Goal: Task Accomplishment & Management: Complete application form

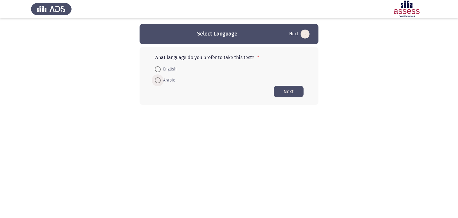
click at [158, 80] on span at bounding box center [158, 80] width 6 height 6
click at [158, 80] on input "Arabic" at bounding box center [158, 80] width 6 height 6
radio input "true"
click at [292, 92] on button "Next" at bounding box center [289, 91] width 30 height 12
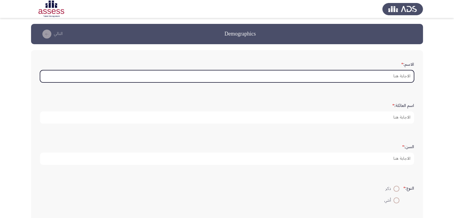
click at [374, 79] on input "الاسم: *" at bounding box center [227, 76] width 374 height 12
type input "a"
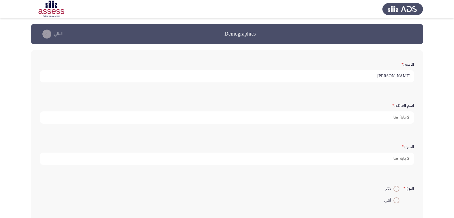
type input "[PERSON_NAME]"
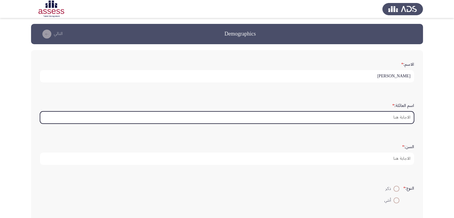
click at [377, 111] on input "اسم العائلة: *" at bounding box center [227, 117] width 374 height 12
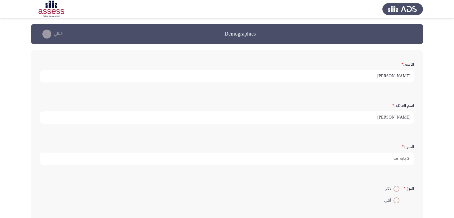
type input "[PERSON_NAME]"
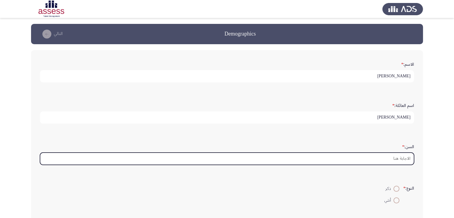
click at [381, 160] on input "السن: *" at bounding box center [227, 158] width 374 height 12
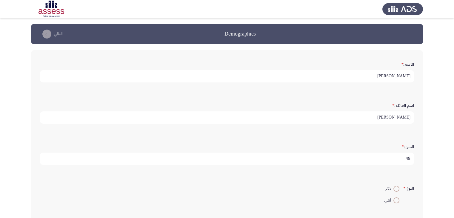
type input "48"
click at [395, 189] on span at bounding box center [396, 189] width 6 height 6
click at [395, 189] on input "ذكر" at bounding box center [396, 189] width 6 height 6
radio input "true"
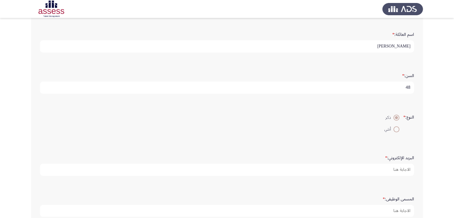
scroll to position [74, 0]
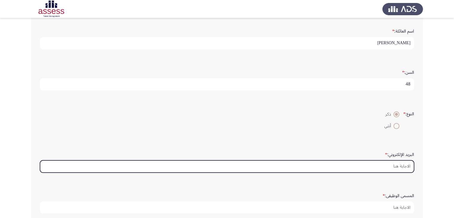
click at [380, 164] on input "البريد الإلكتروني: *" at bounding box center [227, 166] width 374 height 12
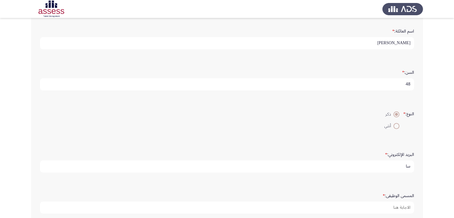
type input "س"
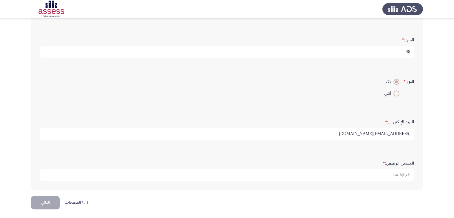
scroll to position [105, 0]
type input "sherif.gamal@rmeg-eg.com"
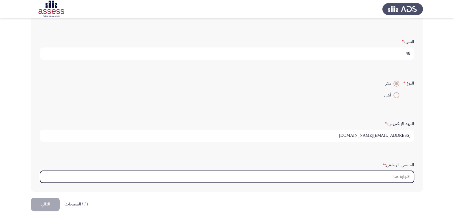
click at [398, 174] on input "المسمى الوظيفى: *" at bounding box center [227, 177] width 374 height 12
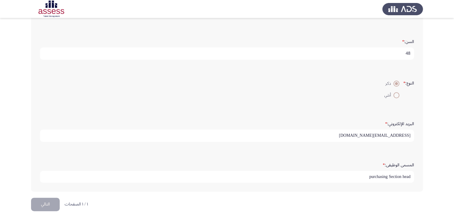
type input "purchasing Section head"
click at [53, 204] on button "التالي" at bounding box center [45, 204] width 29 height 13
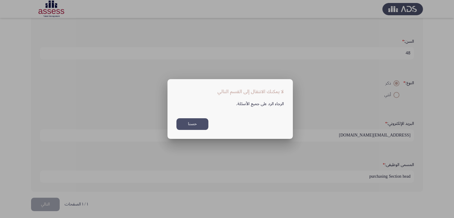
scroll to position [0, 0]
click at [197, 123] on button "حسنا" at bounding box center [192, 124] width 32 height 12
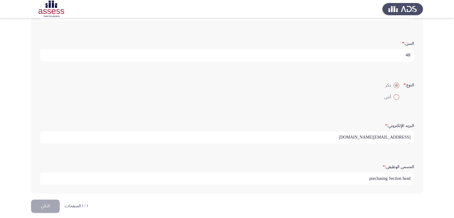
scroll to position [107, 0]
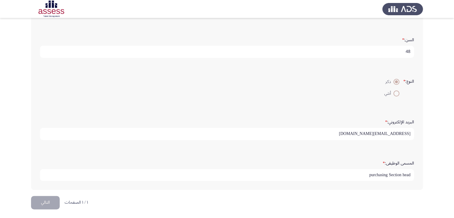
click at [47, 202] on button "التالي" at bounding box center [45, 202] width 29 height 13
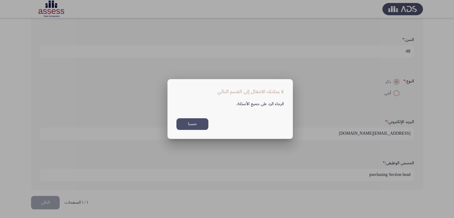
scroll to position [0, 0]
click at [193, 126] on button "حسنا" at bounding box center [192, 124] width 32 height 12
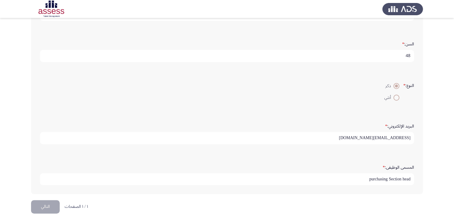
scroll to position [107, 0]
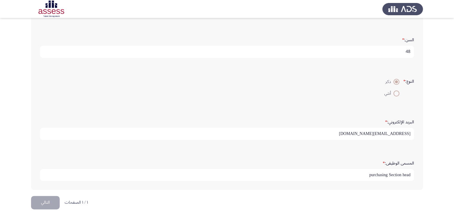
click at [402, 131] on input "sherif.gamal@rmeg-eg.com" at bounding box center [227, 134] width 374 height 12
click at [36, 203] on button "التالي" at bounding box center [45, 202] width 29 height 13
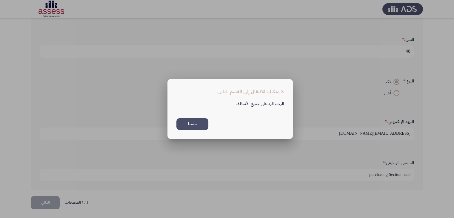
click at [195, 123] on button "حسنا" at bounding box center [192, 124] width 32 height 12
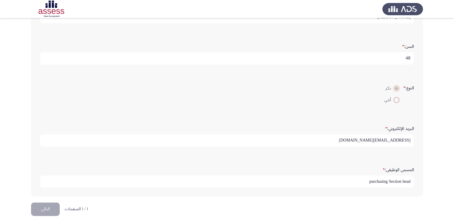
scroll to position [107, 0]
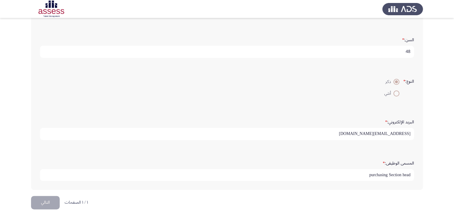
click at [362, 129] on input "sherif.gamal@rmeg.com" at bounding box center [227, 134] width 374 height 12
type input "s"
type input "m"
click at [402, 133] on input "mm@.com" at bounding box center [227, 134] width 374 height 12
type input "[EMAIL_ADDRESS][DOMAIN_NAME]"
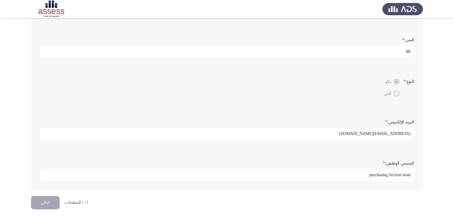
click at [47, 197] on button "التالي" at bounding box center [45, 202] width 29 height 13
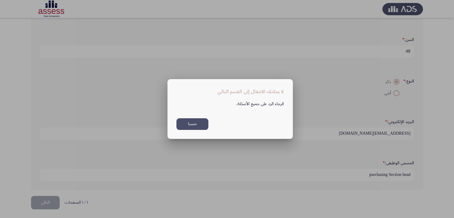
click at [196, 129] on button "حسنا" at bounding box center [192, 124] width 32 height 12
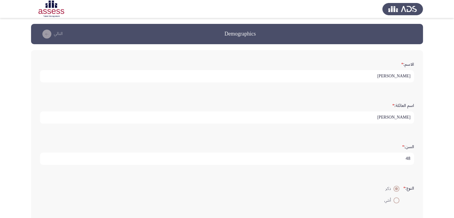
scroll to position [107, 0]
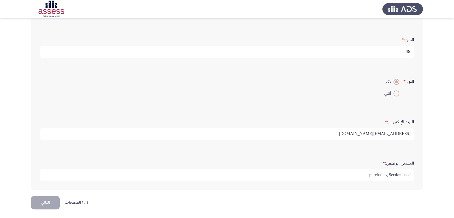
drag, startPoint x: 356, startPoint y: 176, endPoint x: 440, endPoint y: 171, distance: 84.9
click at [440, 171] on app-assessment-container "Demographics التالي الاسم: * شريف اسم العائلة: * جمال محمد السن: * 48 النوع: * …" at bounding box center [227, 56] width 454 height 279
type input "kdfjsndfk"
click at [393, 94] on span at bounding box center [396, 93] width 6 height 6
click at [393, 94] on input "أنثي" at bounding box center [396, 93] width 6 height 6
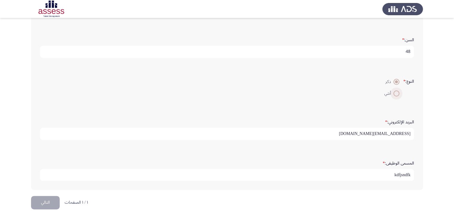
radio input "true"
click at [397, 80] on span at bounding box center [396, 82] width 6 height 6
click at [397, 80] on input "ذكر" at bounding box center [396, 82] width 6 height 6
radio input "true"
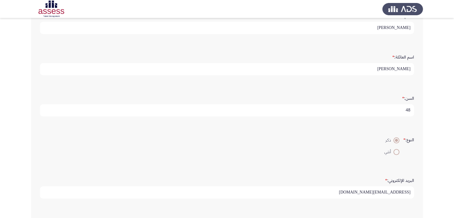
scroll to position [2, 0]
drag, startPoint x: 402, startPoint y: 107, endPoint x: 437, endPoint y: 114, distance: 35.8
click at [437, 114] on app-assessment-container "Demographics التالي الاسم: * شريف اسم العائلة: * جمال محمد السن: * 48 النوع: * …" at bounding box center [227, 115] width 454 height 279
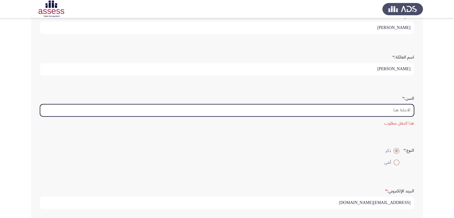
scroll to position [0, 0]
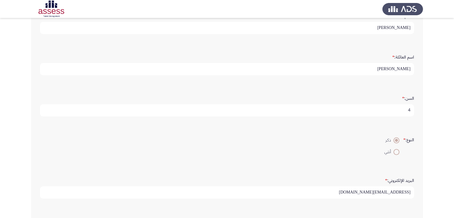
type input "48"
click at [377, 68] on input "[PERSON_NAME]" at bounding box center [227, 69] width 374 height 12
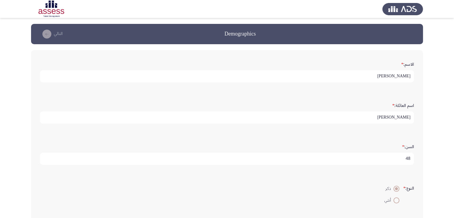
click at [347, 81] on input "[PERSON_NAME]" at bounding box center [227, 76] width 374 height 12
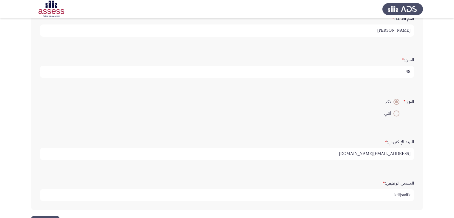
scroll to position [107, 0]
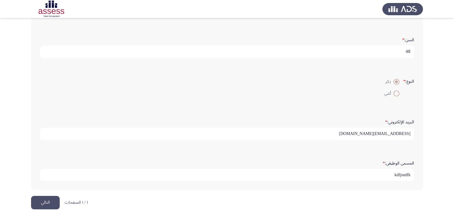
click at [50, 200] on button "التالي" at bounding box center [45, 202] width 29 height 13
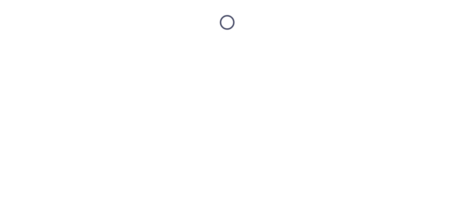
scroll to position [0, 0]
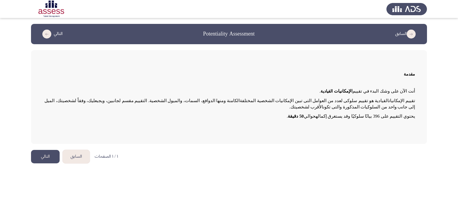
click at [48, 160] on button "التالي" at bounding box center [45, 156] width 29 height 13
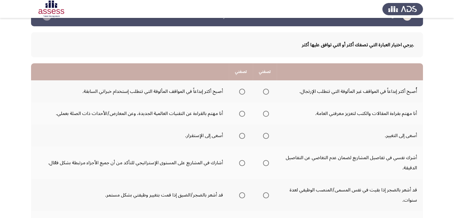
scroll to position [21, 0]
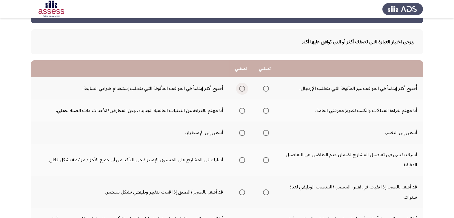
click at [242, 87] on span "Select an option" at bounding box center [242, 89] width 6 height 6
click at [242, 87] on input "Select an option" at bounding box center [242, 89] width 6 height 6
click at [243, 110] on span "Select an option" at bounding box center [242, 111] width 6 height 6
click at [243, 110] on input "Select an option" at bounding box center [242, 111] width 6 height 6
click at [267, 132] on span "Select an option" at bounding box center [266, 133] width 6 height 6
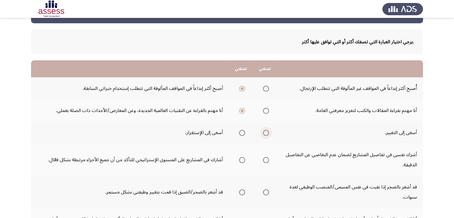
click at [267, 132] on input "Select an option" at bounding box center [266, 133] width 6 height 6
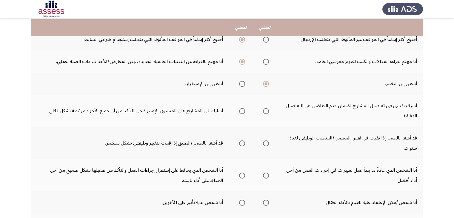
scroll to position [71, 0]
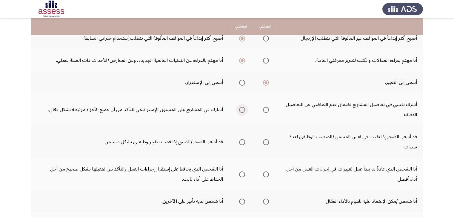
click at [243, 109] on span "Select an option" at bounding box center [242, 110] width 6 height 6
click at [243, 109] on input "Select an option" at bounding box center [242, 110] width 6 height 6
click at [264, 141] on span "Select an option" at bounding box center [266, 142] width 6 height 6
click at [264, 141] on input "Select an option" at bounding box center [266, 142] width 6 height 6
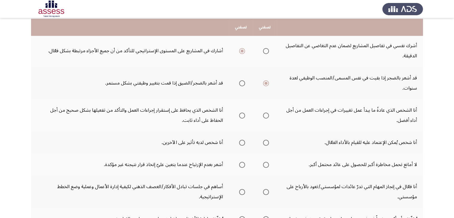
scroll to position [131, 0]
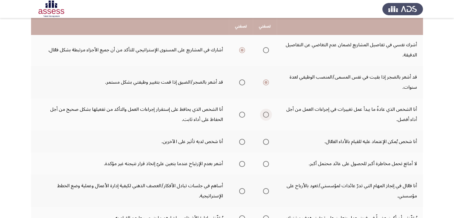
click at [266, 112] on span "Select an option" at bounding box center [266, 115] width 6 height 6
click at [266, 112] on input "Select an option" at bounding box center [266, 115] width 6 height 6
click at [266, 143] on span "Select an option" at bounding box center [266, 142] width 6 height 6
click at [266, 143] on input "Select an option" at bounding box center [266, 142] width 6 height 6
click at [267, 164] on span "Select an option" at bounding box center [266, 164] width 6 height 6
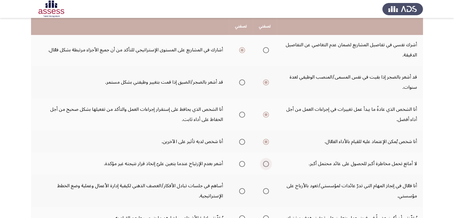
click at [267, 164] on input "Select an option" at bounding box center [266, 164] width 6 height 6
click at [266, 190] on span "Select an option" at bounding box center [266, 191] width 6 height 6
click at [266, 190] on input "Select an option" at bounding box center [266, 191] width 6 height 6
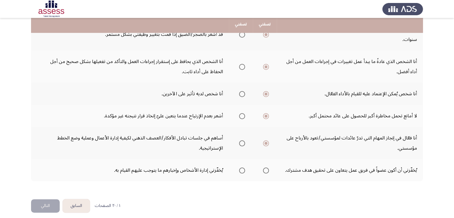
scroll to position [182, 0]
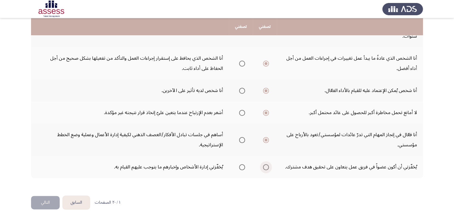
click at [267, 165] on span "Select an option" at bounding box center [266, 167] width 6 height 6
click at [267, 165] on input "Select an option" at bounding box center [266, 167] width 6 height 6
click at [51, 200] on button "التالي" at bounding box center [45, 202] width 29 height 13
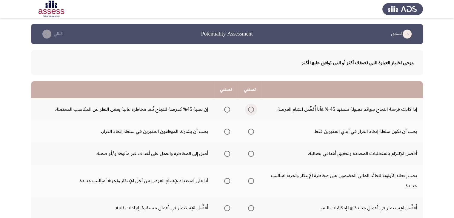
click at [249, 110] on span "Select an option" at bounding box center [251, 110] width 6 height 6
click at [249, 110] on input "Select an option" at bounding box center [251, 110] width 6 height 6
click at [250, 131] on span "Select an option" at bounding box center [251, 132] width 6 height 6
click at [250, 131] on input "Select an option" at bounding box center [251, 132] width 6 height 6
click at [251, 152] on span "Select an option" at bounding box center [251, 154] width 6 height 6
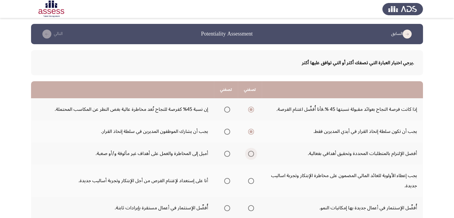
click at [251, 152] on input "Select an option" at bounding box center [251, 154] width 6 height 6
click at [252, 179] on span "Select an option" at bounding box center [251, 181] width 6 height 6
click at [252, 179] on input "Select an option" at bounding box center [251, 181] width 6 height 6
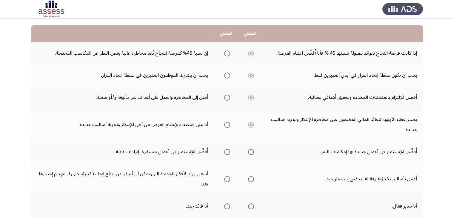
scroll to position [60, 0]
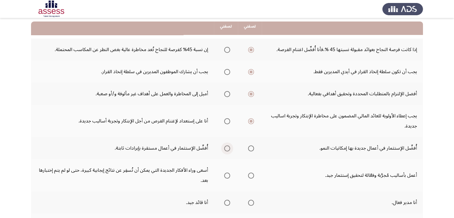
click at [224, 147] on span "Select an option" at bounding box center [227, 148] width 6 height 6
click at [224, 147] on input "Select an option" at bounding box center [227, 148] width 6 height 6
click at [251, 175] on span "Select an option" at bounding box center [251, 175] width 6 height 6
click at [251, 175] on input "Select an option" at bounding box center [251, 175] width 6 height 6
click at [227, 201] on span "Select an option" at bounding box center [227, 203] width 6 height 6
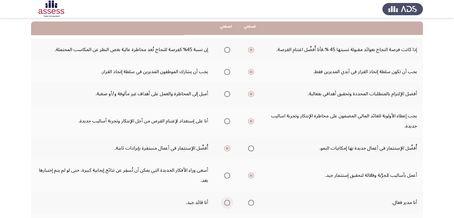
click at [227, 201] on input "Select an option" at bounding box center [227, 203] width 6 height 6
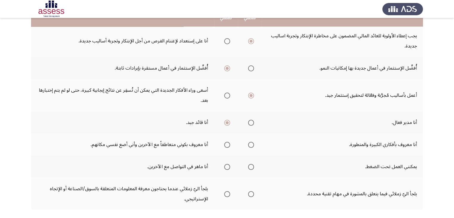
scroll to position [143, 0]
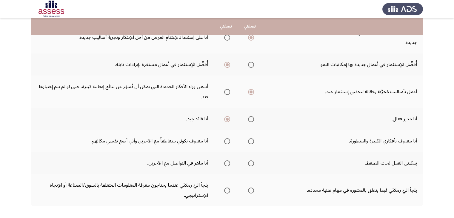
click at [249, 141] on span "Select an option" at bounding box center [251, 141] width 6 height 6
click at [249, 141] on input "Select an option" at bounding box center [251, 141] width 6 height 6
click at [251, 161] on span "Select an option" at bounding box center [251, 163] width 6 height 6
click at [251, 161] on input "Select an option" at bounding box center [251, 163] width 6 height 6
click at [228, 187] on span "Select an option" at bounding box center [227, 190] width 6 height 6
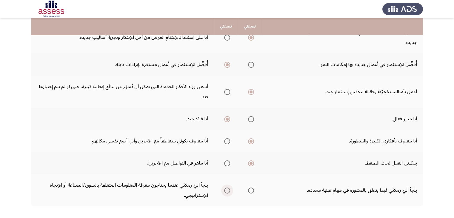
click at [228, 187] on input "Select an option" at bounding box center [227, 190] width 6 height 6
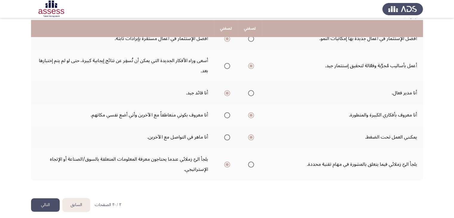
scroll to position [172, 0]
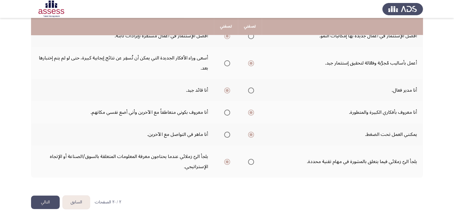
click at [48, 199] on button "التالي" at bounding box center [45, 201] width 29 height 13
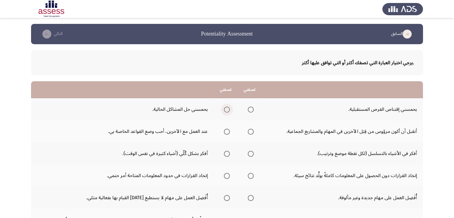
click at [227, 109] on span "Select an option" at bounding box center [227, 110] width 6 height 6
click at [227, 109] on input "Select an option" at bounding box center [227, 110] width 6 height 6
click at [249, 131] on span "Select an option" at bounding box center [251, 132] width 6 height 6
click at [249, 131] on input "Select an option" at bounding box center [251, 132] width 6 height 6
click at [249, 153] on span "Select an option" at bounding box center [251, 154] width 6 height 6
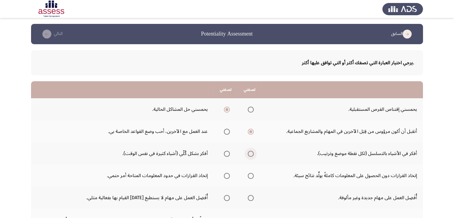
click at [249, 153] on input "Select an option" at bounding box center [251, 154] width 6 height 6
click at [249, 175] on span "Select an option" at bounding box center [251, 176] width 6 height 6
click at [249, 175] on input "Select an option" at bounding box center [251, 176] width 6 height 6
click at [228, 196] on span "Select an option" at bounding box center [227, 198] width 6 height 6
click at [228, 196] on input "Select an option" at bounding box center [227, 198] width 6 height 6
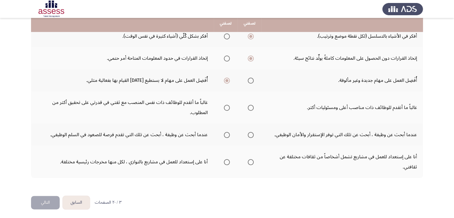
scroll to position [118, 0]
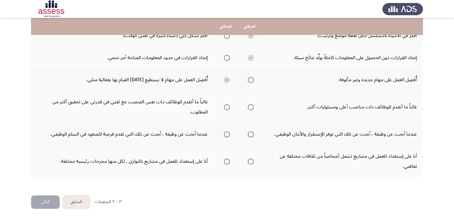
click at [226, 105] on span "Select an option" at bounding box center [227, 107] width 6 height 6
click at [226, 105] on input "Select an option" at bounding box center [227, 107] width 6 height 6
click at [227, 135] on span "Select an option" at bounding box center [227, 134] width 6 height 6
click at [227, 135] on input "Select an option" at bounding box center [227, 134] width 6 height 6
click at [254, 161] on th at bounding box center [250, 161] width 24 height 32
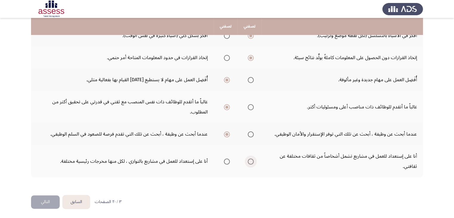
click at [249, 161] on span "Select an option" at bounding box center [251, 161] width 6 height 6
click at [249, 161] on input "Select an option" at bounding box center [251, 161] width 6 height 6
click at [50, 200] on button "التالي" at bounding box center [45, 201] width 29 height 13
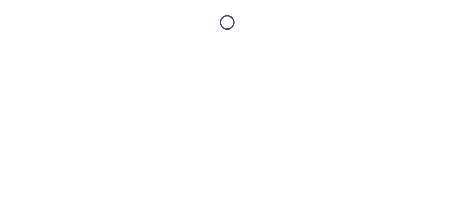
scroll to position [0, 0]
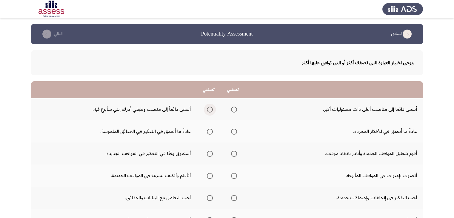
click at [212, 109] on span "Select an option" at bounding box center [210, 110] width 6 height 6
click at [212, 109] on input "Select an option" at bounding box center [210, 110] width 6 height 6
click at [235, 110] on span "Select an option" at bounding box center [234, 110] width 6 height 6
click at [235, 110] on input "Select an option" at bounding box center [234, 110] width 6 height 6
click at [212, 131] on span "Select an option" at bounding box center [210, 132] width 6 height 6
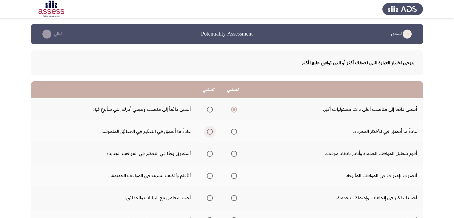
click at [212, 131] on input "Select an option" at bounding box center [210, 132] width 6 height 6
click at [235, 153] on span "Select an option" at bounding box center [234, 154] width 6 height 6
click at [235, 153] on input "Select an option" at bounding box center [234, 154] width 6 height 6
click at [211, 173] on span "Select an option" at bounding box center [210, 176] width 6 height 6
click at [211, 173] on input "Select an option" at bounding box center [210, 176] width 6 height 6
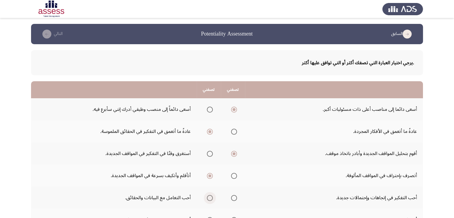
click at [212, 196] on span "Select an option" at bounding box center [210, 198] width 6 height 6
click at [212, 196] on input "Select an option" at bounding box center [210, 198] width 6 height 6
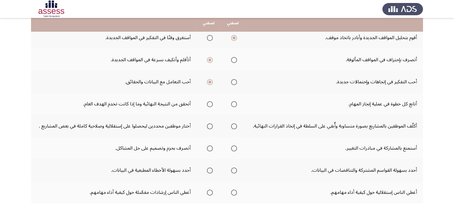
scroll to position [119, 0]
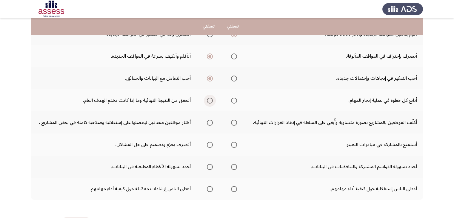
click at [211, 101] on span "Select an option" at bounding box center [210, 101] width 6 height 6
click at [211, 101] on input "Select an option" at bounding box center [210, 101] width 6 height 6
click at [212, 122] on span "Select an option" at bounding box center [210, 123] width 6 height 6
click at [212, 122] on input "Select an option" at bounding box center [210, 123] width 6 height 6
click at [212, 145] on span "Select an option" at bounding box center [210, 145] width 6 height 6
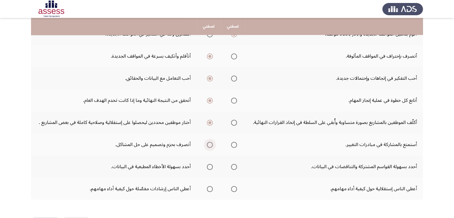
click at [212, 145] on input "Select an option" at bounding box center [210, 145] width 6 height 6
click at [232, 166] on span "Select an option" at bounding box center [234, 167] width 6 height 6
click at [232, 166] on input "Select an option" at bounding box center [234, 167] width 6 height 6
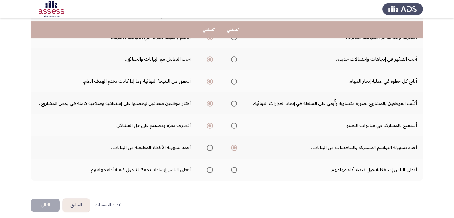
scroll to position [142, 0]
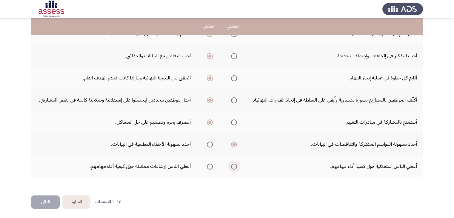
click at [234, 164] on span "Select an option" at bounding box center [234, 167] width 6 height 6
click at [234, 164] on input "Select an option" at bounding box center [234, 167] width 6 height 6
click at [50, 203] on button "التالي" at bounding box center [45, 201] width 29 height 13
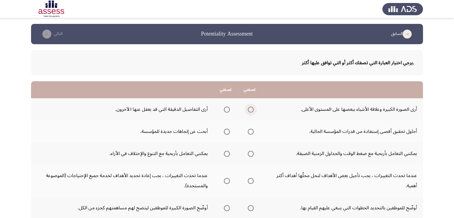
click at [249, 109] on span "Select an option" at bounding box center [251, 110] width 6 height 6
click at [249, 109] on input "Select an option" at bounding box center [251, 110] width 6 height 6
click at [251, 133] on span "Select an option" at bounding box center [251, 132] width 6 height 6
click at [251, 133] on input "Select an option" at bounding box center [251, 132] width 6 height 6
click at [228, 153] on span "Select an option" at bounding box center [227, 154] width 6 height 6
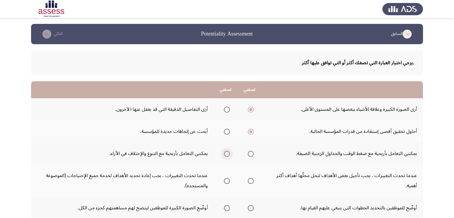
click at [228, 153] on input "Select an option" at bounding box center [227, 154] width 6 height 6
click at [228, 181] on span "Select an option" at bounding box center [227, 181] width 6 height 6
click at [228, 181] on input "Select an option" at bounding box center [227, 181] width 6 height 6
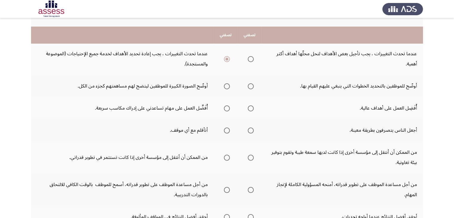
scroll to position [131, 0]
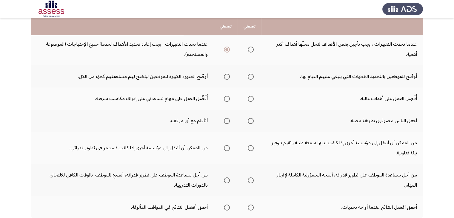
click at [248, 75] on span "Select an option" at bounding box center [251, 77] width 6 height 6
click at [248, 75] on input "Select an option" at bounding box center [251, 77] width 6 height 6
click at [224, 98] on span "Select an option" at bounding box center [227, 99] width 6 height 6
click at [224, 98] on input "Select an option" at bounding box center [227, 99] width 6 height 6
click at [225, 121] on span "Select an option" at bounding box center [227, 121] width 6 height 6
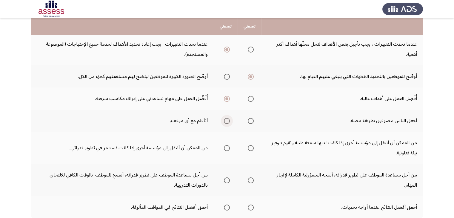
click at [225, 121] on input "Select an option" at bounding box center [227, 121] width 6 height 6
click at [250, 149] on span "Select an option" at bounding box center [251, 148] width 6 height 6
click at [250, 149] on input "Select an option" at bounding box center [251, 148] width 6 height 6
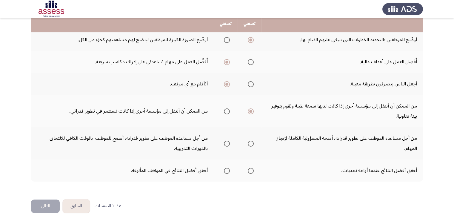
scroll to position [172, 0]
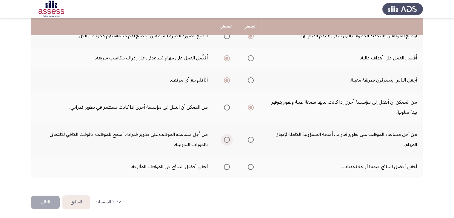
click at [226, 139] on span "Select an option" at bounding box center [227, 140] width 6 height 6
click at [226, 139] on input "Select an option" at bounding box center [227, 140] width 6 height 6
click at [250, 139] on span "Select an option" at bounding box center [251, 140] width 6 height 6
click at [250, 139] on input "Select an option" at bounding box center [251, 140] width 6 height 6
click at [249, 165] on span "Select an option" at bounding box center [251, 167] width 6 height 6
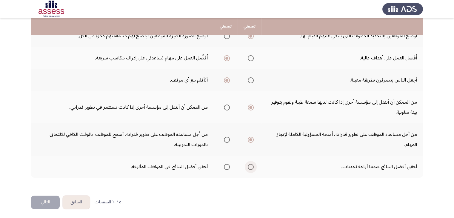
click at [249, 165] on input "Select an option" at bounding box center [251, 167] width 6 height 6
click at [38, 200] on button "التالي" at bounding box center [45, 201] width 29 height 13
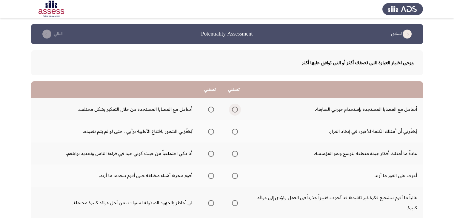
click at [234, 110] on span "Select an option" at bounding box center [235, 110] width 6 height 6
click at [234, 110] on input "Select an option" at bounding box center [235, 110] width 6 height 6
click at [234, 130] on span "Select an option" at bounding box center [235, 132] width 6 height 6
click at [234, 130] on input "Select an option" at bounding box center [235, 132] width 6 height 6
click at [237, 153] on span "Select an option" at bounding box center [235, 154] width 6 height 6
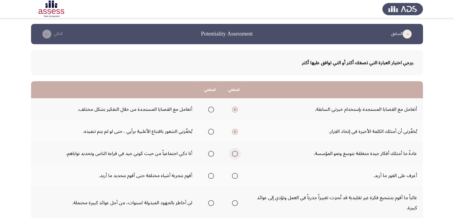
click at [237, 153] on input "Select an option" at bounding box center [235, 154] width 6 height 6
click at [235, 175] on span "Select an option" at bounding box center [235, 176] width 6 height 6
click at [235, 175] on input "Select an option" at bounding box center [235, 176] width 6 height 6
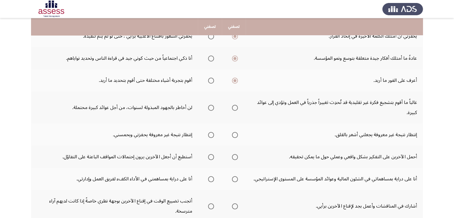
scroll to position [95, 0]
click at [209, 107] on span "Select an option" at bounding box center [211, 107] width 6 height 6
click at [209, 107] on input "Select an option" at bounding box center [211, 107] width 6 height 6
click at [235, 133] on span "Select an option" at bounding box center [235, 135] width 6 height 6
click at [235, 133] on input "Select an option" at bounding box center [235, 135] width 6 height 6
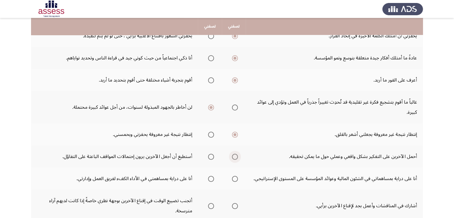
click at [234, 154] on span "Select an option" at bounding box center [235, 157] width 6 height 6
click at [234, 154] on input "Select an option" at bounding box center [235, 157] width 6 height 6
click at [236, 178] on span "Select an option" at bounding box center [235, 179] width 6 height 6
click at [236, 178] on input "Select an option" at bounding box center [235, 179] width 6 height 6
click at [236, 178] on span "Select an option" at bounding box center [235, 179] width 6 height 6
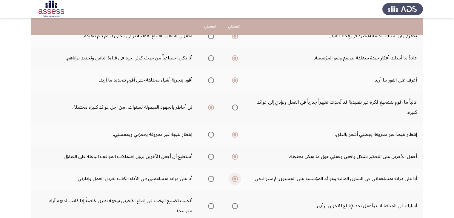
click at [236, 178] on input "Select an option" at bounding box center [235, 179] width 6 height 6
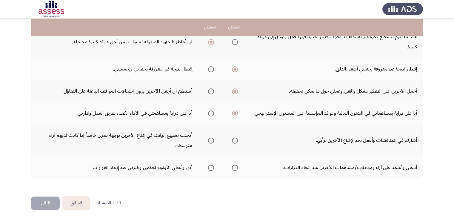
scroll to position [162, 0]
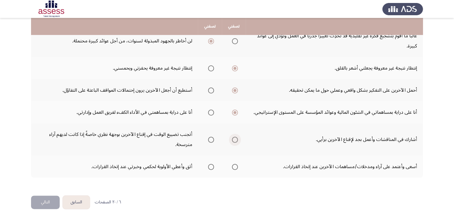
click at [232, 138] on span "Select an option" at bounding box center [235, 140] width 6 height 6
click at [232, 138] on input "Select an option" at bounding box center [235, 140] width 6 height 6
click at [235, 165] on span "Select an option" at bounding box center [235, 167] width 6 height 6
click at [235, 165] on input "Select an option" at bounding box center [235, 167] width 6 height 6
click at [51, 201] on button "التالي" at bounding box center [45, 201] width 29 height 13
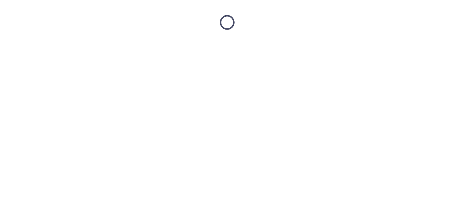
scroll to position [0, 0]
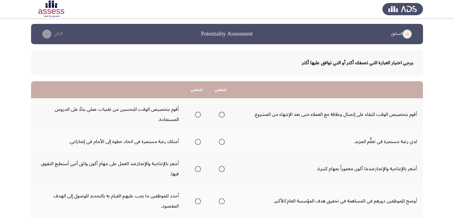
click at [223, 116] on span "Select an option" at bounding box center [222, 115] width 6 height 6
click at [223, 116] on input "Select an option" at bounding box center [222, 115] width 6 height 6
click at [222, 141] on span "Select an option" at bounding box center [222, 142] width 6 height 6
click at [222, 141] on input "Select an option" at bounding box center [222, 142] width 6 height 6
click at [224, 168] on span "Select an option" at bounding box center [222, 169] width 6 height 6
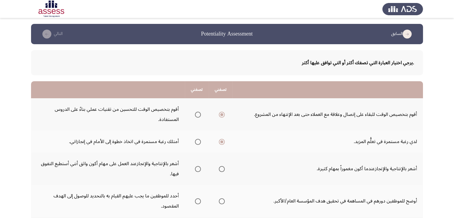
click at [224, 168] on input "Select an option" at bounding box center [222, 169] width 6 height 6
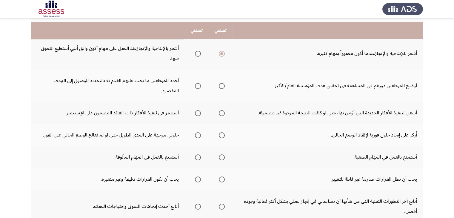
scroll to position [119, 0]
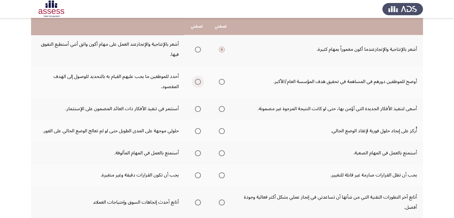
click at [195, 81] on label "Select an option" at bounding box center [196, 82] width 8 height 6
click at [195, 81] on input "Select an option" at bounding box center [198, 82] width 6 height 6
click at [197, 108] on span "Select an option" at bounding box center [198, 109] width 6 height 6
click at [197, 108] on input "Select an option" at bounding box center [198, 109] width 6 height 6
click at [221, 129] on span "Select an option" at bounding box center [222, 131] width 6 height 6
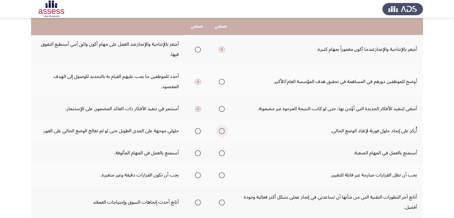
click at [221, 129] on input "Select an option" at bounding box center [222, 131] width 6 height 6
click at [220, 151] on span "Select an option" at bounding box center [222, 153] width 6 height 6
click at [220, 151] on input "Select an option" at bounding box center [222, 153] width 6 height 6
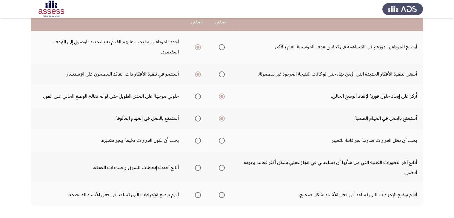
scroll to position [156, 0]
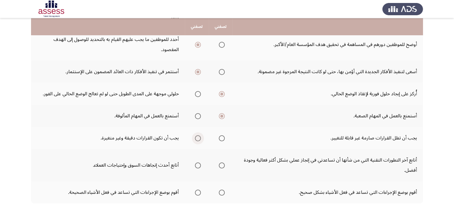
click at [198, 136] on span "Select an option" at bounding box center [198, 138] width 6 height 6
click at [198, 136] on input "Select an option" at bounding box center [198, 138] width 6 height 6
click at [223, 164] on span "Select an option" at bounding box center [222, 165] width 6 height 6
click at [223, 164] on input "Select an option" at bounding box center [222, 165] width 6 height 6
click at [198, 190] on span "Select an option" at bounding box center [198, 192] width 6 height 6
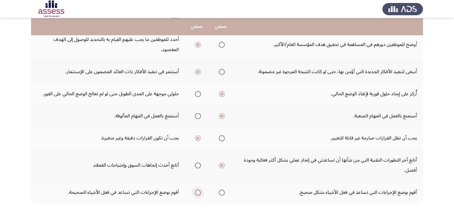
click at [198, 190] on input "Select an option" at bounding box center [198, 192] width 6 height 6
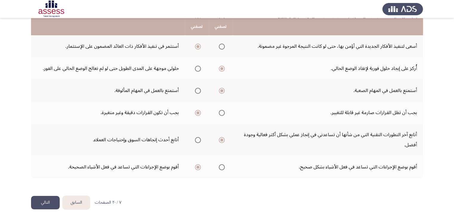
click at [47, 202] on button "التالي" at bounding box center [45, 202] width 29 height 13
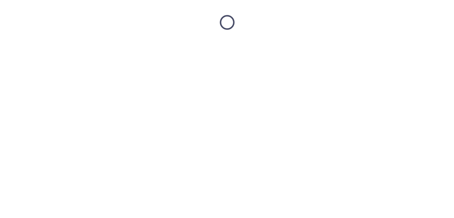
scroll to position [0, 0]
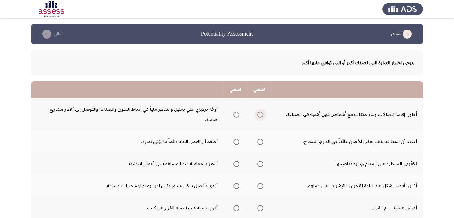
click at [262, 113] on span "Select an option" at bounding box center [260, 115] width 6 height 6
click at [262, 113] on input "Select an option" at bounding box center [260, 115] width 6 height 6
click at [236, 144] on mat-radio-group "Select an option" at bounding box center [235, 141] width 8 height 10
click at [236, 142] on span "Select an option" at bounding box center [236, 142] width 6 height 6
click at [236, 142] on input "Select an option" at bounding box center [236, 142] width 6 height 6
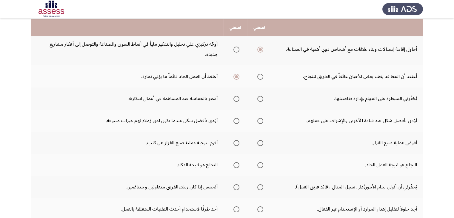
scroll to position [66, 0]
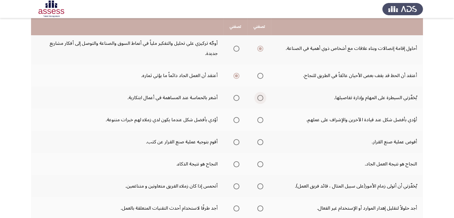
click at [259, 98] on span "Select an option" at bounding box center [260, 98] width 6 height 6
click at [259, 98] on input "Select an option" at bounding box center [260, 98] width 6 height 6
click at [234, 118] on span "Select an option" at bounding box center [236, 120] width 6 height 6
click at [234, 118] on input "Select an option" at bounding box center [236, 120] width 6 height 6
click at [238, 144] on span "Select an option" at bounding box center [236, 142] width 6 height 6
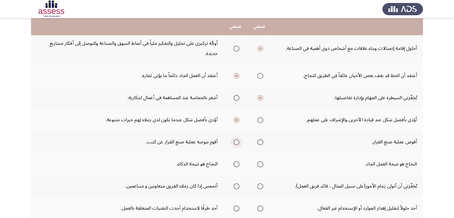
click at [238, 144] on input "Select an option" at bounding box center [236, 142] width 6 height 6
click at [260, 163] on span "Select an option" at bounding box center [260, 164] width 6 height 6
click at [260, 163] on input "Select an option" at bounding box center [260, 164] width 6 height 6
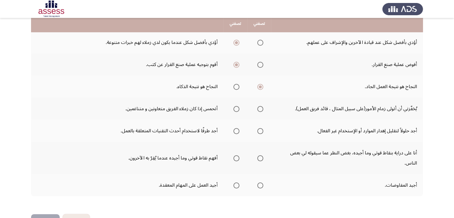
scroll to position [148, 0]
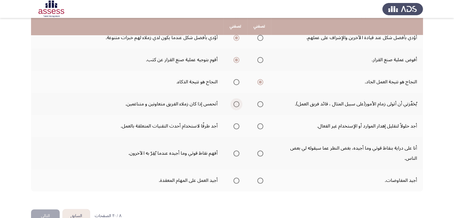
click at [236, 102] on span "Select an option" at bounding box center [236, 104] width 6 height 6
click at [236, 102] on input "Select an option" at bounding box center [236, 104] width 6 height 6
click at [258, 126] on span "Select an option" at bounding box center [260, 126] width 6 height 6
click at [258, 126] on input "Select an option" at bounding box center [260, 126] width 6 height 6
click at [236, 151] on span "Select an option" at bounding box center [236, 153] width 6 height 6
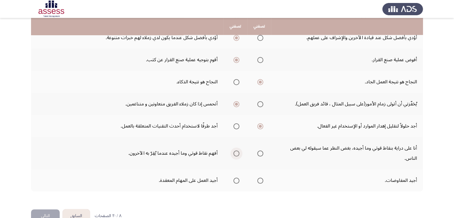
click at [236, 151] on input "Select an option" at bounding box center [236, 153] width 6 height 6
click at [260, 178] on span "Select an option" at bounding box center [260, 181] width 6 height 6
click at [260, 178] on input "Select an option" at bounding box center [260, 181] width 6 height 6
click at [48, 212] on button "التالي" at bounding box center [45, 215] width 29 height 13
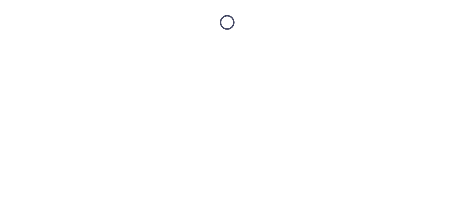
scroll to position [0, 0]
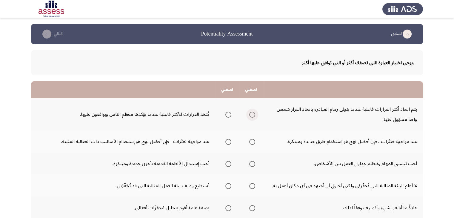
click at [251, 112] on span "Select an option" at bounding box center [252, 115] width 6 height 6
click at [251, 112] on input "Select an option" at bounding box center [252, 115] width 6 height 6
click at [230, 140] on span "Select an option" at bounding box center [228, 142] width 6 height 6
click at [230, 140] on input "Select an option" at bounding box center [228, 142] width 6 height 6
click at [251, 163] on span "Select an option" at bounding box center [252, 164] width 6 height 6
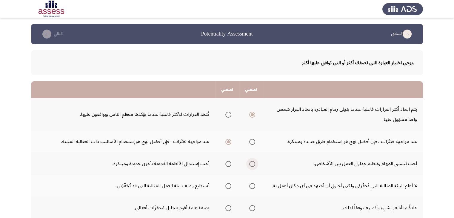
click at [251, 163] on input "Select an option" at bounding box center [252, 164] width 6 height 6
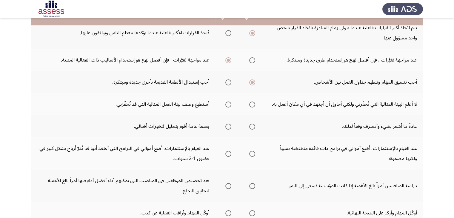
scroll to position [84, 0]
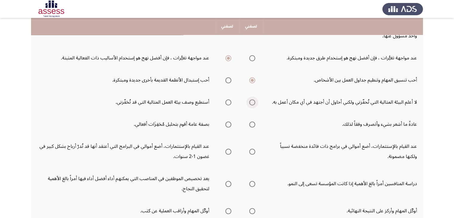
click at [252, 100] on span "Select an option" at bounding box center [252, 102] width 6 height 6
click at [252, 100] on input "Select an option" at bounding box center [252, 102] width 6 height 6
click at [227, 123] on span "Select an option" at bounding box center [228, 124] width 6 height 6
click at [227, 123] on input "Select an option" at bounding box center [228, 124] width 6 height 6
click at [252, 149] on span "Select an option" at bounding box center [252, 152] width 6 height 6
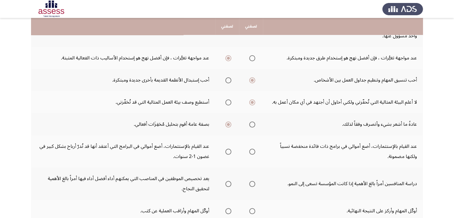
click at [252, 149] on input "Select an option" at bounding box center [252, 152] width 6 height 6
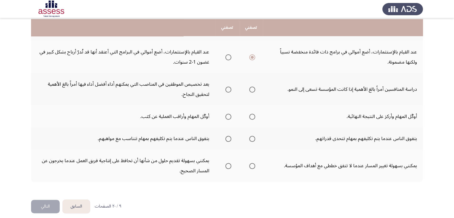
scroll to position [179, 0]
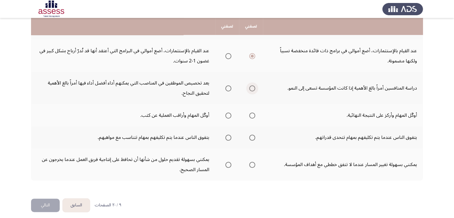
click at [252, 88] on span "Select an option" at bounding box center [252, 88] width 0 height 0
click at [252, 87] on input "Select an option" at bounding box center [252, 88] width 6 height 6
click at [227, 113] on span "Select an option" at bounding box center [228, 115] width 6 height 6
click at [227, 113] on input "Select an option" at bounding box center [228, 115] width 6 height 6
click at [229, 135] on span "Select an option" at bounding box center [228, 138] width 6 height 6
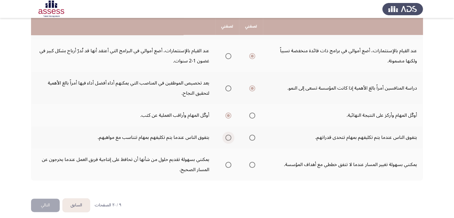
click at [229, 135] on input "Select an option" at bounding box center [228, 138] width 6 height 6
click at [227, 164] on span "Select an option" at bounding box center [228, 165] width 6 height 6
click at [227, 164] on input "Select an option" at bounding box center [228, 165] width 6 height 6
click at [47, 201] on button "التالي" at bounding box center [45, 204] width 29 height 13
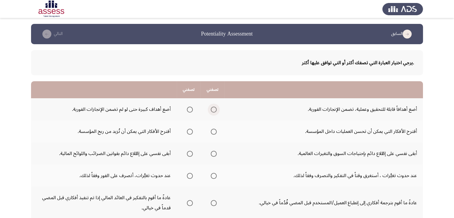
click at [212, 110] on span "Select an option" at bounding box center [214, 110] width 6 height 6
click at [212, 110] on input "Select an option" at bounding box center [214, 110] width 6 height 6
click at [213, 130] on span "Select an option" at bounding box center [214, 132] width 6 height 6
click at [213, 130] on input "Select an option" at bounding box center [214, 132] width 6 height 6
click at [212, 152] on span "Select an option" at bounding box center [214, 154] width 6 height 6
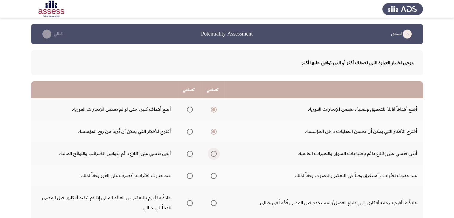
click at [212, 152] on input "Select an option" at bounding box center [214, 154] width 6 height 6
click at [190, 175] on span "Select an option" at bounding box center [190, 176] width 6 height 6
click at [190, 175] on input "Select an option" at bounding box center [190, 176] width 6 height 6
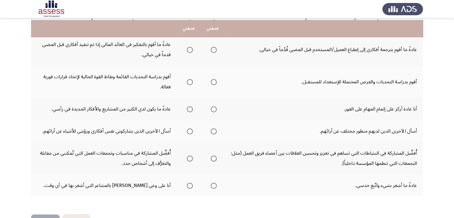
scroll to position [155, 0]
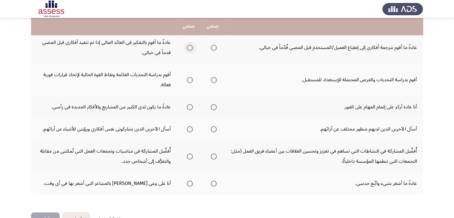
click at [192, 46] on span "Select an option" at bounding box center [190, 48] width 6 height 6
click at [192, 46] on input "Select an option" at bounding box center [190, 48] width 6 height 6
click at [189, 80] on span "Select an option" at bounding box center [190, 80] width 6 height 6
click at [189, 80] on input "Select an option" at bounding box center [190, 80] width 6 height 6
click at [212, 104] on span "Select an option" at bounding box center [214, 107] width 6 height 6
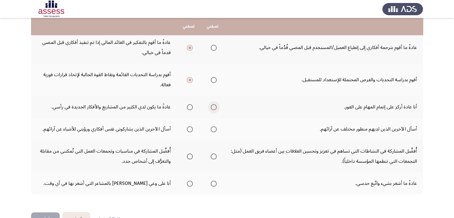
click at [212, 104] on input "Select an option" at bounding box center [214, 107] width 6 height 6
click at [214, 126] on span "Select an option" at bounding box center [214, 129] width 6 height 6
click at [214, 126] on input "Select an option" at bounding box center [214, 129] width 6 height 6
click at [214, 154] on span "Select an option" at bounding box center [214, 156] width 6 height 6
click at [214, 154] on input "Select an option" at bounding box center [214, 156] width 6 height 6
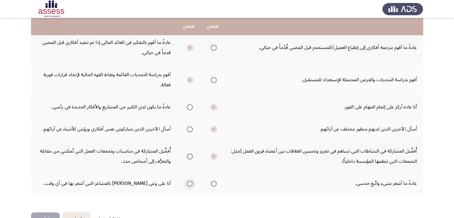
click at [189, 183] on span "Select an option" at bounding box center [190, 184] width 6 height 6
click at [189, 183] on input "Select an option" at bounding box center [190, 184] width 6 height 6
click at [49, 215] on button "التالي" at bounding box center [45, 218] width 29 height 13
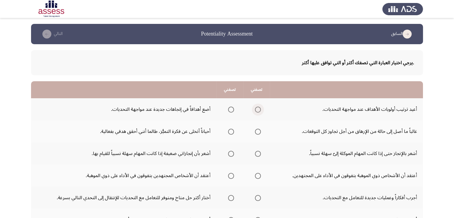
click at [258, 109] on span "Select an option" at bounding box center [258, 110] width 6 height 6
click at [258, 109] on input "Select an option" at bounding box center [258, 110] width 6 height 6
click at [255, 132] on span "Select an option" at bounding box center [258, 132] width 6 height 6
click at [255, 132] on input "Select an option" at bounding box center [258, 132] width 6 height 6
click at [230, 154] on span "Select an option" at bounding box center [231, 154] width 6 height 6
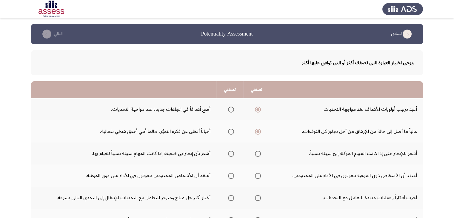
click at [230, 154] on input "Select an option" at bounding box center [231, 154] width 6 height 6
click at [229, 176] on span "Select an option" at bounding box center [231, 176] width 6 height 6
click at [229, 176] on input "Select an option" at bounding box center [231, 176] width 6 height 6
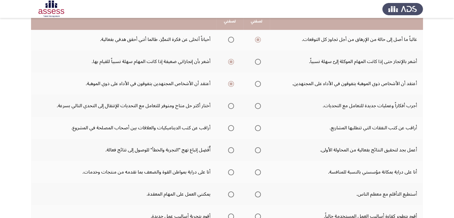
scroll to position [95, 0]
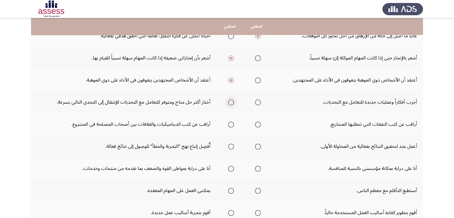
click at [228, 103] on span "Select an option" at bounding box center [231, 102] width 6 height 6
click at [228, 103] on input "Select an option" at bounding box center [231, 102] width 6 height 6
click at [256, 122] on span "Select an option" at bounding box center [258, 124] width 6 height 6
click at [256, 122] on input "Select an option" at bounding box center [258, 124] width 6 height 6
click at [231, 146] on span "Select an option" at bounding box center [231, 147] width 6 height 6
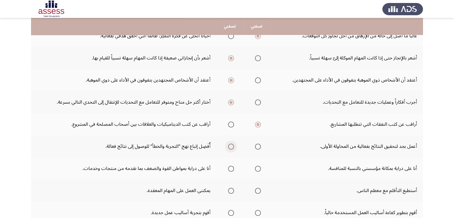
click at [231, 146] on input "Select an option" at bounding box center [231, 147] width 6 height 6
click at [258, 168] on span "Select an option" at bounding box center [258, 169] width 6 height 6
click at [258, 168] on input "Select an option" at bounding box center [258, 169] width 6 height 6
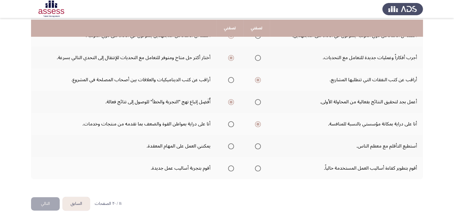
scroll to position [142, 0]
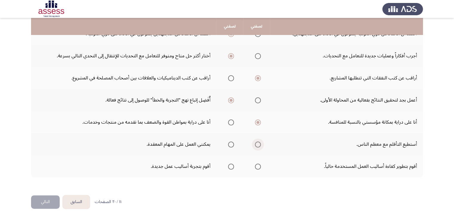
click at [255, 143] on span "Select an option" at bounding box center [258, 144] width 6 height 6
click at [255, 143] on input "Select an option" at bounding box center [258, 144] width 6 height 6
click at [255, 166] on span "Select an option" at bounding box center [258, 167] width 6 height 6
click at [255, 166] on input "Select an option" at bounding box center [258, 167] width 6 height 6
click at [56, 201] on button "التالي" at bounding box center [45, 201] width 29 height 13
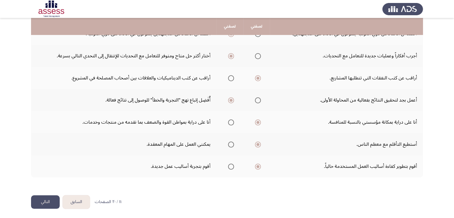
scroll to position [0, 0]
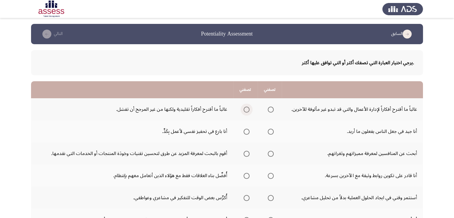
click at [247, 109] on span "Select an option" at bounding box center [246, 110] width 6 height 6
click at [247, 109] on input "Select an option" at bounding box center [246, 110] width 6 height 6
click at [246, 129] on span "Select an option" at bounding box center [246, 132] width 6 height 6
click at [246, 129] on input "Select an option" at bounding box center [246, 132] width 6 height 6
click at [248, 155] on span "Select an option" at bounding box center [246, 154] width 6 height 6
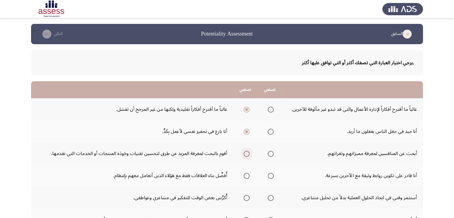
click at [248, 155] on input "Select an option" at bounding box center [246, 154] width 6 height 6
click at [271, 175] on span "Select an option" at bounding box center [271, 176] width 6 height 6
click at [271, 175] on input "Select an option" at bounding box center [271, 176] width 6 height 6
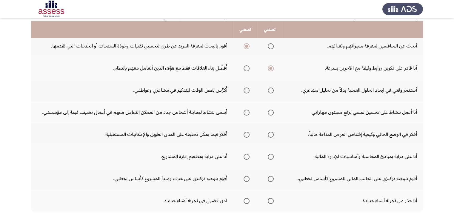
scroll to position [119, 0]
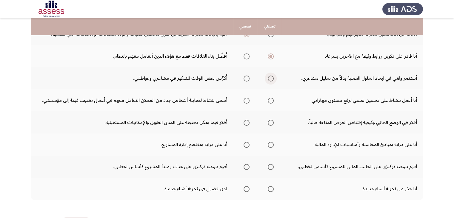
click at [270, 77] on span "Select an option" at bounding box center [271, 78] width 6 height 6
click at [270, 77] on input "Select an option" at bounding box center [271, 78] width 6 height 6
click at [269, 100] on span "Select an option" at bounding box center [271, 101] width 6 height 6
click at [269, 100] on input "Select an option" at bounding box center [271, 101] width 6 height 6
click at [246, 99] on span "Select an option" at bounding box center [246, 101] width 6 height 6
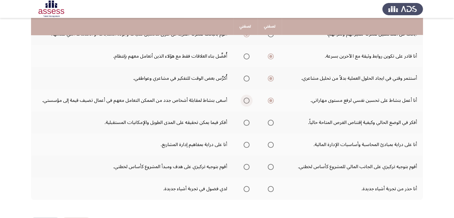
click at [246, 99] on input "Select an option" at bounding box center [246, 101] width 6 height 6
click at [245, 123] on span "Select an option" at bounding box center [246, 123] width 6 height 6
click at [245, 123] on input "Select an option" at bounding box center [246, 123] width 6 height 6
click at [272, 123] on span "Select an option" at bounding box center [271, 123] width 6 height 6
click at [272, 123] on input "Select an option" at bounding box center [271, 123] width 6 height 6
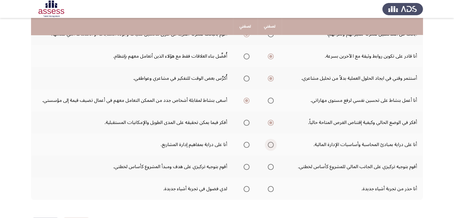
click at [269, 144] on span "Select an option" at bounding box center [271, 145] width 6 height 6
click at [269, 144] on input "Select an option" at bounding box center [271, 145] width 6 height 6
click at [273, 166] on span "Select an option" at bounding box center [271, 167] width 6 height 6
click at [273, 166] on input "Select an option" at bounding box center [271, 167] width 6 height 6
click at [272, 186] on span "Select an option" at bounding box center [271, 189] width 6 height 6
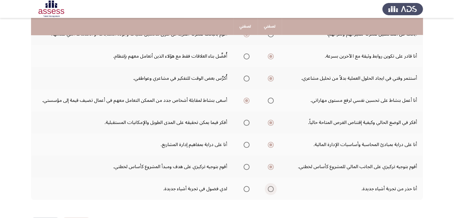
click at [272, 186] on input "Select an option" at bounding box center [271, 189] width 6 height 6
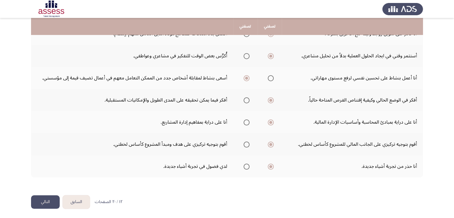
click at [51, 201] on button "التالي" at bounding box center [45, 201] width 29 height 13
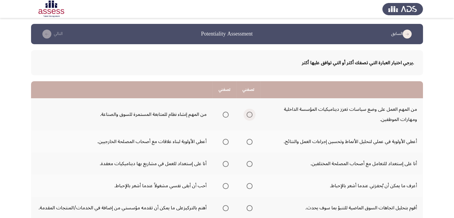
click at [249, 114] on span "Select an option" at bounding box center [249, 115] width 6 height 6
click at [249, 114] on input "Select an option" at bounding box center [249, 115] width 6 height 6
click at [250, 143] on span "Select an option" at bounding box center [249, 142] width 6 height 6
click at [250, 143] on input "Select an option" at bounding box center [249, 142] width 6 height 6
click at [248, 163] on span "Select an option" at bounding box center [249, 164] width 6 height 6
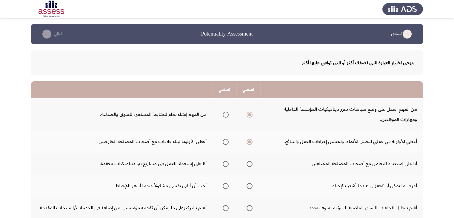
click at [248, 163] on input "Select an option" at bounding box center [249, 164] width 6 height 6
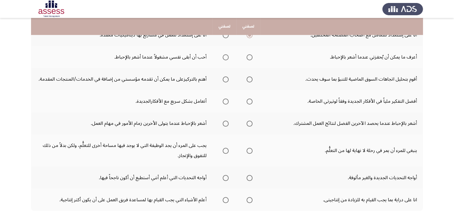
scroll to position [129, 0]
click at [251, 54] on span "Select an option" at bounding box center [249, 57] width 6 height 6
click at [251, 54] on input "Select an option" at bounding box center [249, 57] width 6 height 6
click at [224, 79] on span "Select an option" at bounding box center [226, 79] width 6 height 6
click at [224, 79] on input "Select an option" at bounding box center [226, 79] width 6 height 6
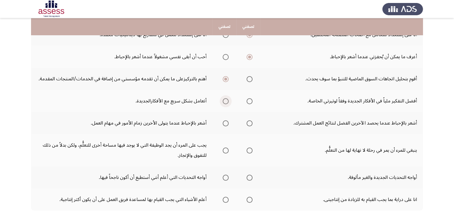
click at [226, 99] on span "Select an option" at bounding box center [226, 101] width 6 height 6
click at [226, 99] on input "Select an option" at bounding box center [226, 101] width 6 height 6
click at [251, 123] on span "Select an option" at bounding box center [249, 123] width 6 height 6
click at [251, 123] on input "Select an option" at bounding box center [249, 123] width 6 height 6
click at [226, 148] on span "Select an option" at bounding box center [226, 150] width 6 height 6
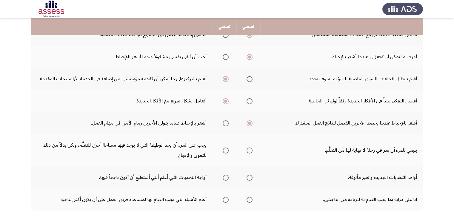
click at [226, 148] on input "Select an option" at bounding box center [226, 150] width 6 height 6
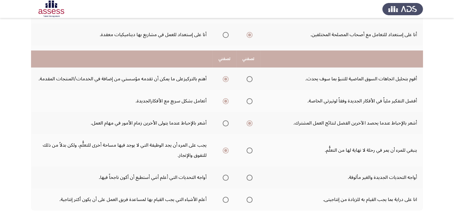
scroll to position [162, 0]
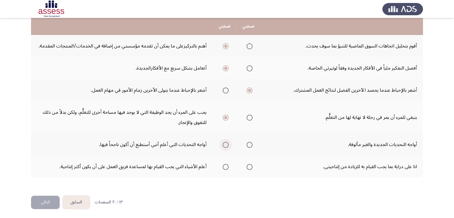
click at [226, 142] on span "Select an option" at bounding box center [226, 145] width 6 height 6
click at [226, 142] on input "Select an option" at bounding box center [226, 145] width 6 height 6
click at [226, 164] on span "Select an option" at bounding box center [226, 167] width 6 height 6
click at [226, 164] on input "Select an option" at bounding box center [226, 167] width 6 height 6
click at [45, 200] on button "التالي" at bounding box center [45, 201] width 29 height 13
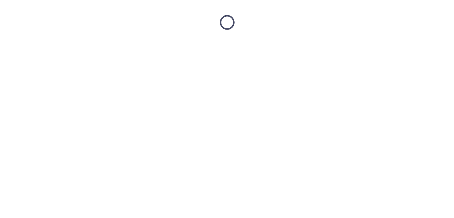
scroll to position [0, 0]
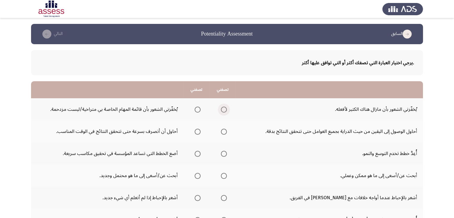
click at [223, 109] on span "Select an option" at bounding box center [224, 110] width 6 height 6
click at [223, 109] on input "Select an option" at bounding box center [224, 110] width 6 height 6
click at [199, 130] on span "Select an option" at bounding box center [198, 132] width 6 height 6
click at [199, 130] on input "Select an option" at bounding box center [198, 132] width 6 height 6
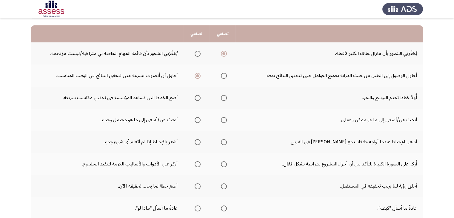
scroll to position [57, 0]
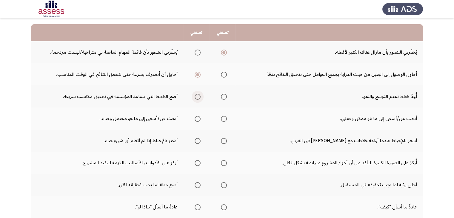
click at [195, 96] on span "Select an option" at bounding box center [198, 97] width 6 height 6
click at [195, 96] on input "Select an option" at bounding box center [198, 97] width 6 height 6
click at [225, 119] on span "Select an option" at bounding box center [224, 119] width 6 height 6
click at [225, 119] on input "Select an option" at bounding box center [224, 119] width 6 height 6
click at [198, 140] on span "Select an option" at bounding box center [198, 141] width 6 height 6
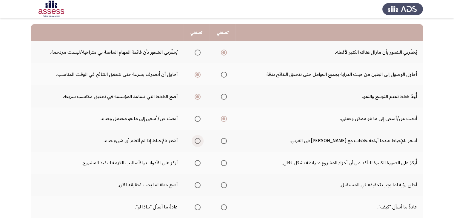
click at [198, 140] on input "Select an option" at bounding box center [198, 141] width 6 height 6
click at [200, 162] on span "Select an option" at bounding box center [198, 163] width 6 height 6
click at [200, 162] on input "Select an option" at bounding box center [198, 163] width 6 height 6
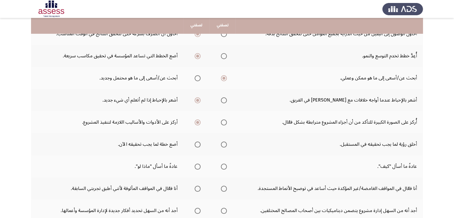
scroll to position [97, 0]
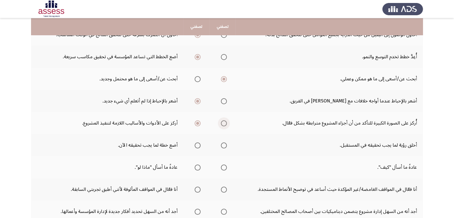
click at [223, 122] on span "Select an option" at bounding box center [224, 123] width 6 height 6
click at [223, 122] on input "Select an option" at bounding box center [224, 123] width 6 height 6
click at [197, 144] on span "Select an option" at bounding box center [198, 145] width 6 height 6
click at [197, 144] on input "Select an option" at bounding box center [198, 145] width 6 height 6
click at [197, 167] on span "Select an option" at bounding box center [198, 167] width 6 height 6
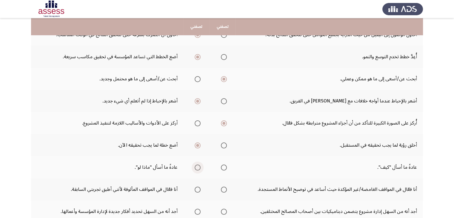
click at [197, 167] on input "Select an option" at bounding box center [198, 167] width 6 height 6
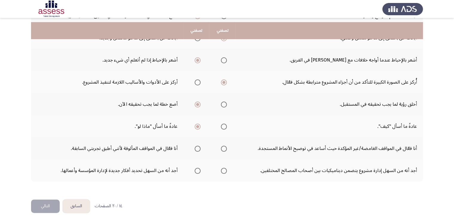
scroll to position [142, 0]
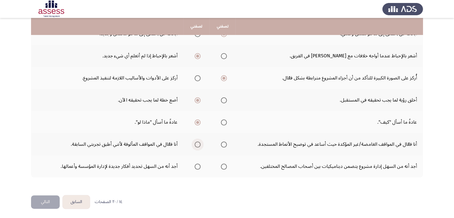
click at [199, 143] on span "Select an option" at bounding box center [198, 144] width 6 height 6
click at [199, 143] on input "Select an option" at bounding box center [198, 144] width 6 height 6
click at [197, 164] on span "Select an option" at bounding box center [198, 167] width 6 height 6
click at [197, 164] on input "Select an option" at bounding box center [198, 167] width 6 height 6
click at [44, 200] on button "التالي" at bounding box center [45, 201] width 29 height 13
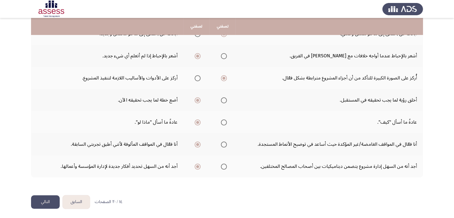
scroll to position [0, 0]
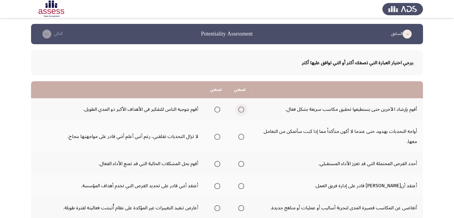
click at [240, 107] on span "Select an option" at bounding box center [241, 110] width 6 height 6
click at [240, 107] on input "Select an option" at bounding box center [241, 110] width 6 height 6
click at [241, 138] on span "Select an option" at bounding box center [241, 137] width 6 height 6
click at [241, 138] on input "Select an option" at bounding box center [241, 137] width 6 height 6
click at [218, 161] on span "Select an option" at bounding box center [217, 164] width 6 height 6
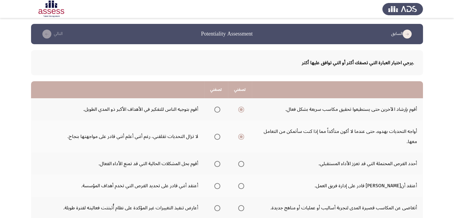
click at [218, 161] on input "Select an option" at bounding box center [217, 164] width 6 height 6
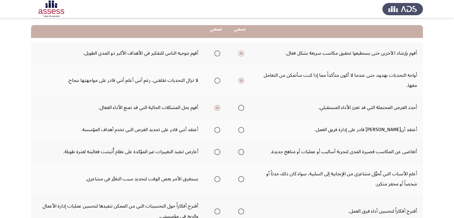
scroll to position [60, 0]
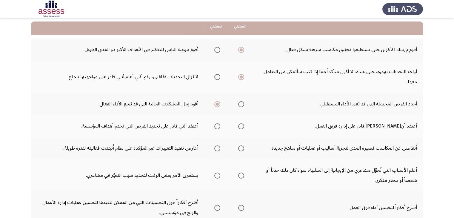
click at [242, 125] on span "Select an option" at bounding box center [241, 126] width 6 height 6
click at [242, 125] on input "Select an option" at bounding box center [241, 126] width 6 height 6
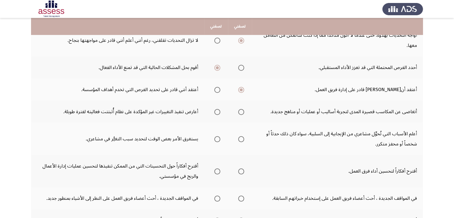
scroll to position [107, 0]
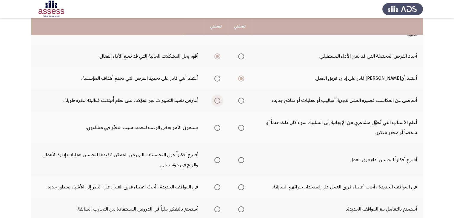
click at [217, 99] on span "Select an option" at bounding box center [217, 101] width 6 height 6
click at [217, 99] on input "Select an option" at bounding box center [217, 101] width 6 height 6
click at [243, 127] on span "Select an option" at bounding box center [241, 128] width 6 height 6
click at [243, 127] on input "Select an option" at bounding box center [241, 128] width 6 height 6
click at [243, 159] on span "Select an option" at bounding box center [241, 160] width 6 height 6
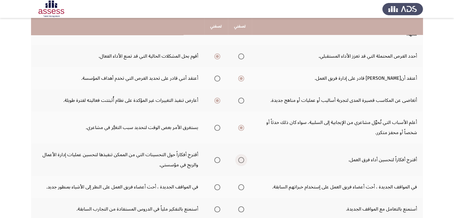
click at [243, 159] on input "Select an option" at bounding box center [241, 160] width 6 height 6
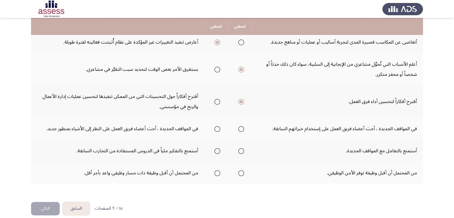
scroll to position [172, 0]
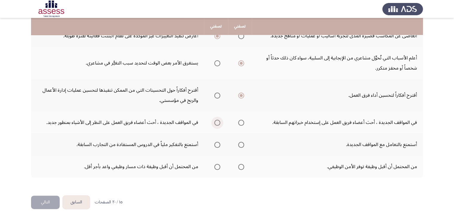
click at [218, 120] on span "Select an option" at bounding box center [217, 123] width 6 height 6
click at [218, 120] on input "Select an option" at bounding box center [217, 123] width 6 height 6
click at [218, 145] on span "Select an option" at bounding box center [217, 145] width 6 height 6
click at [218, 145] on input "Select an option" at bounding box center [217, 145] width 6 height 6
click at [218, 167] on span "Select an option" at bounding box center [217, 167] width 6 height 6
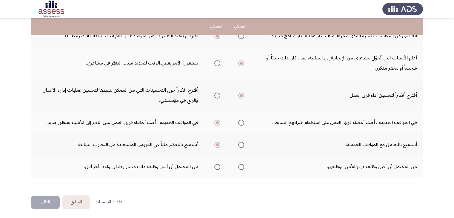
click at [218, 167] on input "Select an option" at bounding box center [217, 167] width 6 height 6
click at [41, 203] on button "التالي" at bounding box center [45, 201] width 29 height 13
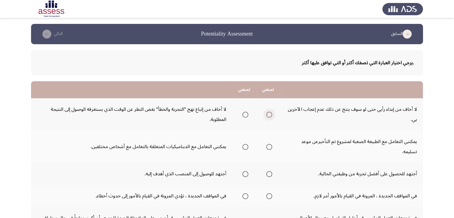
click at [270, 112] on span "Select an option" at bounding box center [269, 115] width 6 height 6
click at [270, 112] on input "Select an option" at bounding box center [269, 115] width 6 height 6
click at [244, 147] on span "Select an option" at bounding box center [245, 147] width 6 height 6
click at [244, 147] on input "Select an option" at bounding box center [245, 147] width 6 height 6
click at [270, 175] on span "Select an option" at bounding box center [269, 174] width 6 height 6
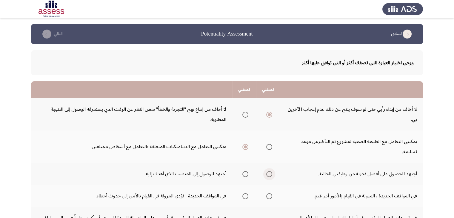
click at [270, 175] on input "Select an option" at bounding box center [269, 174] width 6 height 6
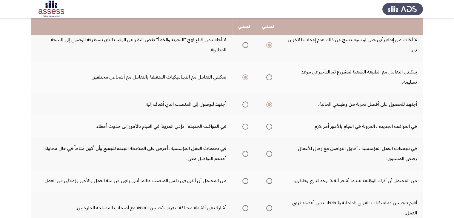
scroll to position [72, 0]
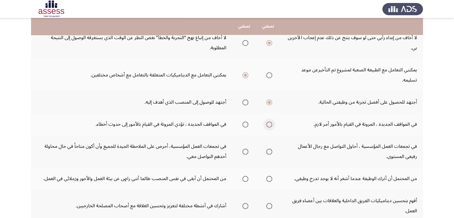
click at [271, 123] on span "Select an option" at bounding box center [269, 124] width 6 height 6
click at [271, 123] on input "Select an option" at bounding box center [269, 124] width 6 height 6
click at [243, 151] on span "Select an option" at bounding box center [245, 152] width 6 height 6
click at [243, 151] on input "Select an option" at bounding box center [245, 152] width 6 height 6
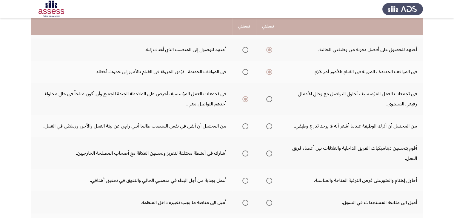
scroll to position [131, 0]
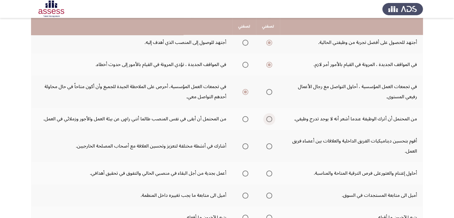
click at [268, 118] on span "Select an option" at bounding box center [269, 119] width 6 height 6
click at [268, 118] on input "Select an option" at bounding box center [269, 119] width 6 height 6
click at [270, 144] on span "Select an option" at bounding box center [269, 146] width 6 height 6
click at [270, 144] on input "Select an option" at bounding box center [269, 146] width 6 height 6
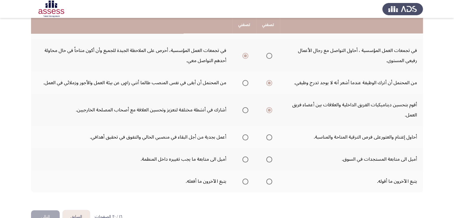
scroll to position [173, 0]
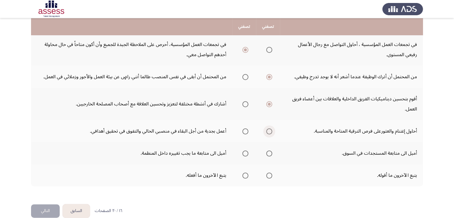
click at [271, 129] on span "Select an option" at bounding box center [269, 131] width 6 height 6
click at [271, 129] on input "Select an option" at bounding box center [269, 131] width 6 height 6
click at [247, 151] on span "Select an option" at bounding box center [245, 153] width 6 height 6
click at [247, 151] on input "Select an option" at bounding box center [245, 153] width 6 height 6
click at [245, 172] on span "Select an option" at bounding box center [245, 175] width 6 height 6
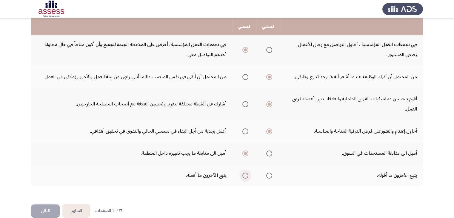
click at [245, 172] on input "Select an option" at bounding box center [245, 175] width 6 height 6
click at [50, 207] on button "التالي" at bounding box center [45, 210] width 29 height 13
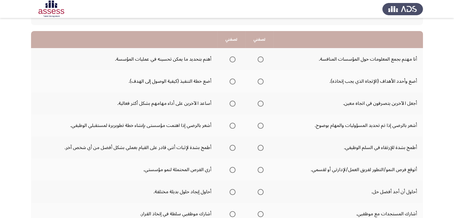
scroll to position [52, 0]
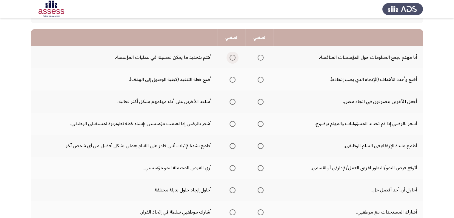
click at [233, 57] on span "Select an option" at bounding box center [232, 58] width 6 height 6
click at [233, 57] on input "Select an option" at bounding box center [232, 58] width 6 height 6
click at [233, 79] on span "Select an option" at bounding box center [232, 80] width 6 height 6
click at [233, 79] on input "Select an option" at bounding box center [232, 80] width 6 height 6
click at [230, 102] on span "Select an option" at bounding box center [232, 102] width 6 height 6
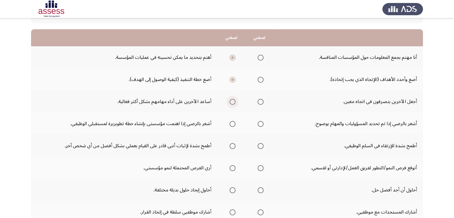
click at [230, 102] on input "Select an option" at bounding box center [232, 102] width 6 height 6
click at [258, 121] on span "Select an option" at bounding box center [261, 124] width 6 height 6
click at [258, 121] on input "Select an option" at bounding box center [261, 124] width 6 height 6
click at [258, 145] on span "Select an option" at bounding box center [261, 146] width 6 height 6
click at [258, 145] on input "Select an option" at bounding box center [261, 146] width 6 height 6
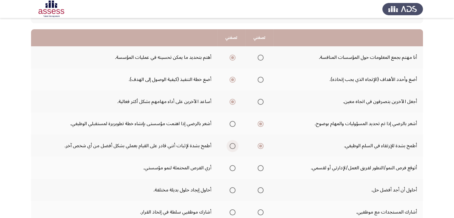
click at [231, 145] on span "Select an option" at bounding box center [232, 146] width 6 height 6
click at [231, 145] on input "Select an option" at bounding box center [232, 146] width 6 height 6
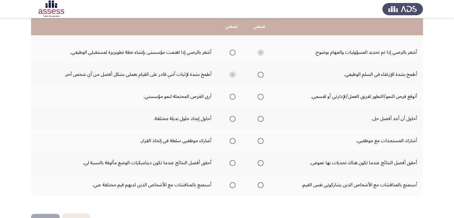
scroll to position [124, 0]
click at [261, 117] on span "Select an option" at bounding box center [261, 118] width 6 height 6
click at [261, 117] on input "Select an option" at bounding box center [261, 118] width 6 height 6
click at [232, 139] on span "Select an option" at bounding box center [232, 141] width 6 height 6
click at [232, 139] on input "Select an option" at bounding box center [232, 141] width 6 height 6
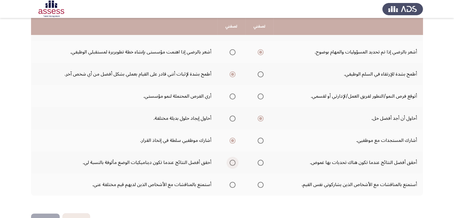
click at [232, 161] on span "Select an option" at bounding box center [232, 163] width 6 height 6
click at [232, 161] on input "Select an option" at bounding box center [232, 163] width 6 height 6
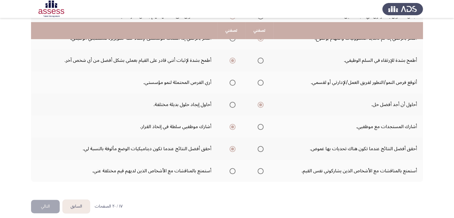
scroll to position [142, 0]
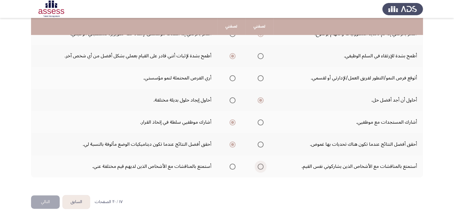
click at [262, 164] on span "Select an option" at bounding box center [261, 167] width 6 height 6
click at [262, 164] on input "Select an option" at bounding box center [261, 167] width 6 height 6
click at [51, 201] on button "التالي" at bounding box center [45, 201] width 29 height 13
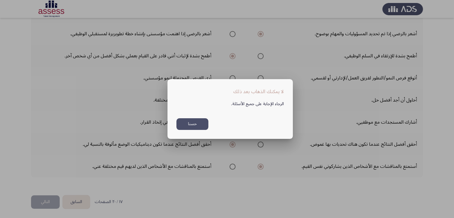
click at [211, 182] on div at bounding box center [227, 109] width 454 height 218
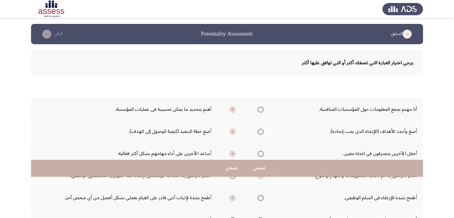
scroll to position [142, 0]
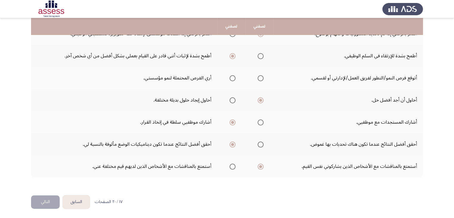
click at [233, 78] on span "Select an option" at bounding box center [232, 78] width 6 height 6
click at [233, 78] on input "Select an option" at bounding box center [232, 78] width 6 height 6
click at [53, 203] on button "التالي" at bounding box center [45, 201] width 29 height 13
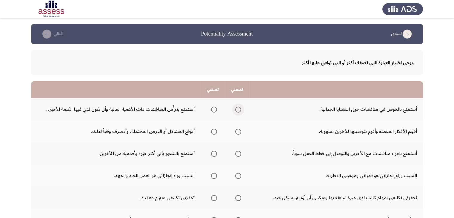
click at [240, 107] on span "Select an option" at bounding box center [238, 110] width 6 height 6
click at [240, 107] on input "Select an option" at bounding box center [238, 110] width 6 height 6
click at [238, 132] on span "Select an option" at bounding box center [238, 132] width 6 height 6
click at [238, 132] on input "Select an option" at bounding box center [238, 132] width 6 height 6
click at [238, 154] on span "Select an option" at bounding box center [238, 154] width 6 height 6
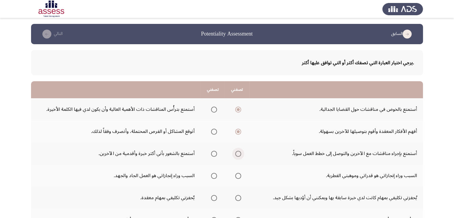
click at [238, 154] on input "Select an option" at bounding box center [238, 154] width 6 height 6
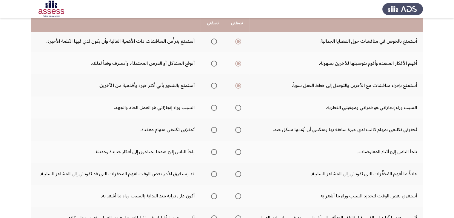
scroll to position [72, 0]
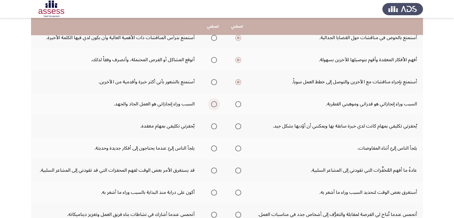
click at [214, 106] on span "Select an option" at bounding box center [214, 104] width 6 height 6
click at [214, 106] on input "Select an option" at bounding box center [214, 104] width 6 height 6
click at [215, 125] on span "Select an option" at bounding box center [214, 126] width 6 height 6
click at [215, 125] on input "Select an option" at bounding box center [214, 126] width 6 height 6
click at [240, 150] on span "Select an option" at bounding box center [238, 148] width 6 height 6
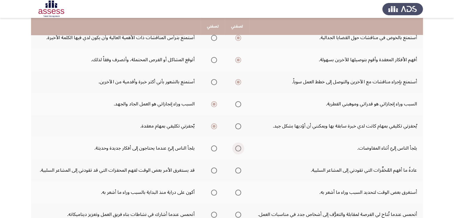
click at [240, 150] on input "Select an option" at bounding box center [238, 148] width 6 height 6
click at [213, 149] on span "Select an option" at bounding box center [214, 148] width 6 height 6
click at [213, 149] on input "Select an option" at bounding box center [214, 148] width 6 height 6
click at [238, 169] on span "Select an option" at bounding box center [238, 170] width 6 height 6
click at [238, 169] on input "Select an option" at bounding box center [238, 170] width 6 height 6
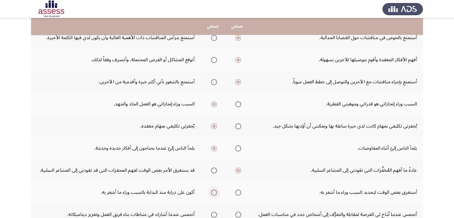
click at [213, 192] on span "Select an option" at bounding box center [214, 192] width 6 height 6
click at [213, 192] on input "Select an option" at bounding box center [214, 192] width 6 height 6
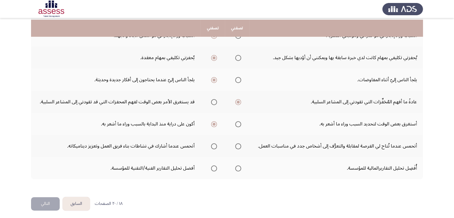
scroll to position [142, 0]
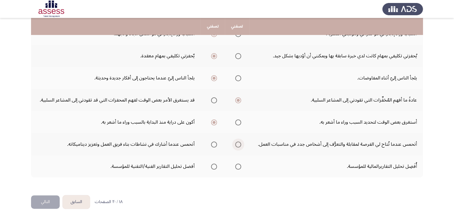
click at [237, 142] on span "Select an option" at bounding box center [238, 144] width 6 height 6
click at [237, 142] on input "Select an option" at bounding box center [238, 144] width 6 height 6
click at [238, 165] on span "Select an option" at bounding box center [238, 167] width 6 height 6
click at [238, 165] on input "Select an option" at bounding box center [238, 167] width 6 height 6
click at [50, 204] on button "التالي" at bounding box center [45, 201] width 29 height 13
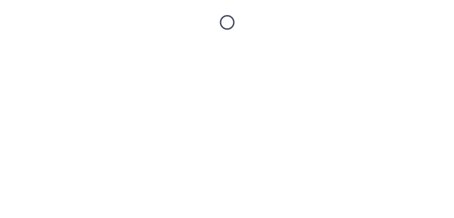
scroll to position [0, 0]
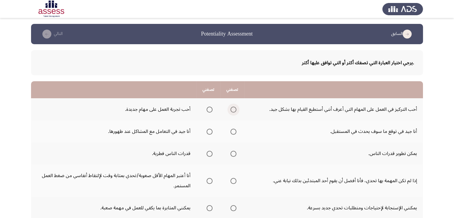
click at [234, 109] on span "Select an option" at bounding box center [233, 110] width 6 height 6
click at [234, 109] on input "Select an option" at bounding box center [233, 110] width 6 height 6
click at [209, 130] on span "Select an option" at bounding box center [209, 132] width 6 height 6
click at [209, 130] on input "Select an option" at bounding box center [209, 132] width 6 height 6
click at [231, 152] on span "Select an option" at bounding box center [233, 154] width 6 height 6
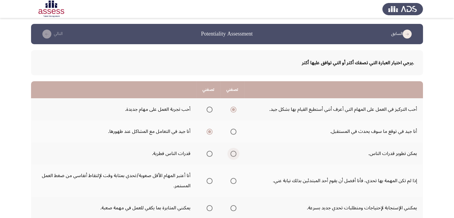
click at [231, 152] on input "Select an option" at bounding box center [233, 154] width 6 height 6
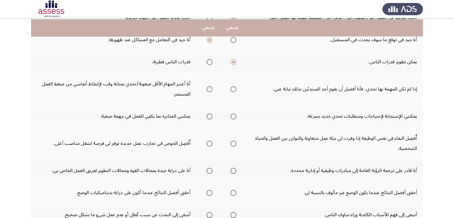
scroll to position [95, 0]
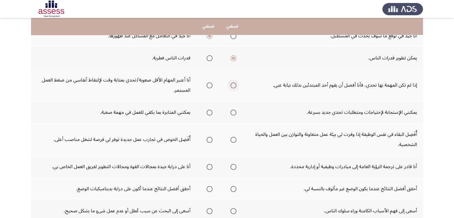
click at [230, 82] on span "Select an option" at bounding box center [233, 85] width 6 height 6
click at [230, 82] on input "Select an option" at bounding box center [233, 85] width 6 height 6
click at [209, 110] on span "Select an option" at bounding box center [209, 113] width 6 height 6
click at [209, 110] on input "Select an option" at bounding box center [209, 113] width 6 height 6
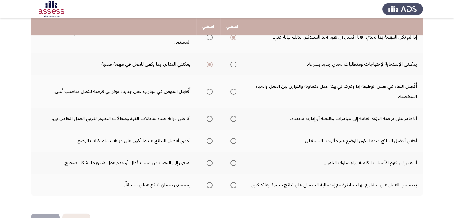
scroll to position [146, 0]
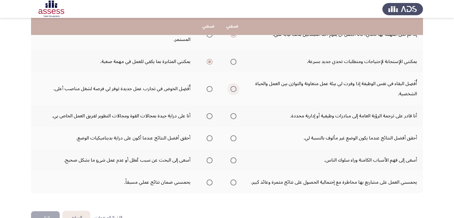
click at [231, 88] on span "Select an option" at bounding box center [233, 89] width 6 height 6
click at [231, 88] on input "Select an option" at bounding box center [233, 89] width 6 height 6
click at [208, 115] on span "Select an option" at bounding box center [209, 116] width 6 height 6
click at [208, 115] on input "Select an option" at bounding box center [209, 116] width 6 height 6
click at [209, 136] on span "Select an option" at bounding box center [209, 138] width 6 height 6
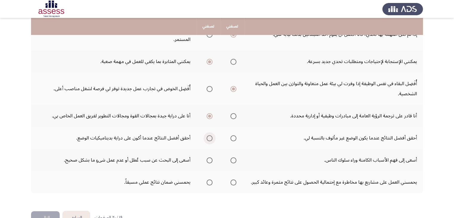
click at [209, 136] on input "Select an option" at bounding box center [209, 138] width 6 height 6
click at [208, 158] on span "Select an option" at bounding box center [209, 160] width 6 height 6
click at [208, 158] on input "Select an option" at bounding box center [209, 160] width 6 height 6
click at [209, 181] on span "Select an option" at bounding box center [209, 182] width 6 height 6
click at [209, 181] on input "Select an option" at bounding box center [209, 182] width 6 height 6
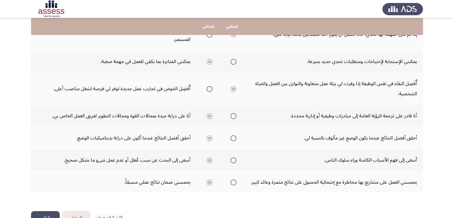
click at [52, 214] on button "التالي" at bounding box center [45, 217] width 29 height 13
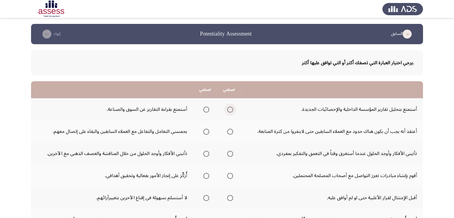
click at [230, 110] on span "Select an option" at bounding box center [230, 110] width 6 height 6
click at [230, 110] on input "Select an option" at bounding box center [230, 110] width 6 height 6
click at [204, 133] on span "Select an option" at bounding box center [206, 132] width 6 height 6
click at [204, 133] on input "Select an option" at bounding box center [206, 132] width 6 height 6
click at [230, 152] on span "Select an option" at bounding box center [230, 154] width 6 height 6
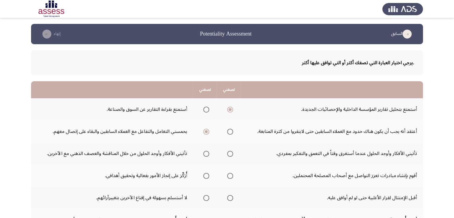
click at [230, 152] on input "Select an option" at bounding box center [230, 154] width 6 height 6
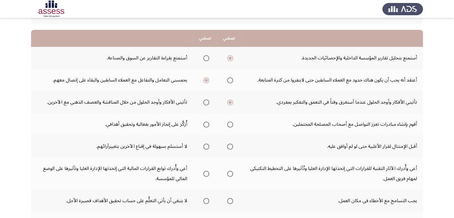
scroll to position [60, 0]
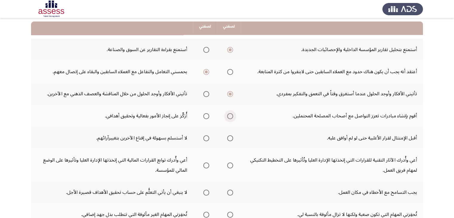
click at [230, 116] on span "Select an option" at bounding box center [230, 116] width 0 height 0
click at [229, 115] on input "Select an option" at bounding box center [230, 116] width 6 height 6
click at [209, 137] on span "Select an option" at bounding box center [206, 138] width 6 height 6
click at [209, 137] on input "Select an option" at bounding box center [206, 138] width 6 height 6
click at [206, 164] on span "Select an option" at bounding box center [206, 165] width 6 height 6
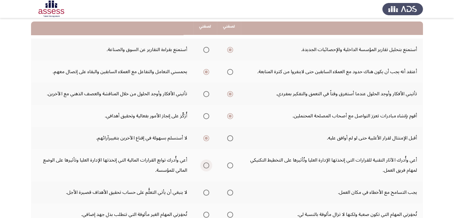
click at [206, 164] on input "Select an option" at bounding box center [206, 165] width 6 height 6
click at [205, 192] on span "Select an option" at bounding box center [206, 192] width 6 height 6
click at [205, 192] on input "Select an option" at bounding box center [206, 192] width 6 height 6
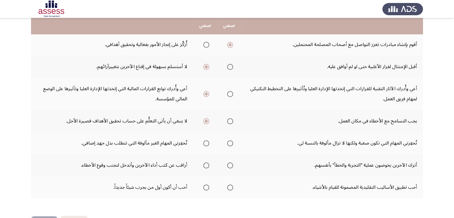
scroll to position [143, 0]
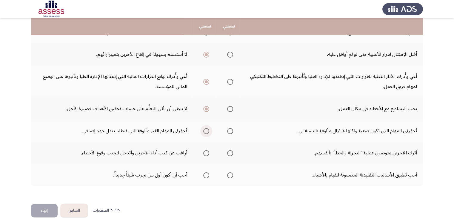
click at [206, 130] on span "Select an option" at bounding box center [206, 131] width 6 height 6
click at [206, 130] on input "Select an option" at bounding box center [206, 131] width 6 height 6
click at [230, 151] on span "Select an option" at bounding box center [230, 153] width 6 height 6
click at [230, 151] on input "Select an option" at bounding box center [230, 153] width 6 height 6
click at [205, 173] on span "Select an option" at bounding box center [206, 175] width 6 height 6
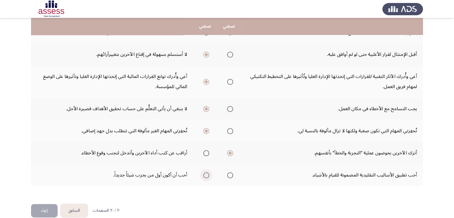
click at [205, 173] on input "Select an option" at bounding box center [206, 175] width 6 height 6
click at [49, 208] on button "إنهاء" at bounding box center [44, 210] width 27 height 13
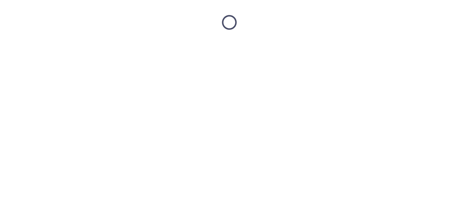
scroll to position [0, 0]
